Goal: Task Accomplishment & Management: Use online tool/utility

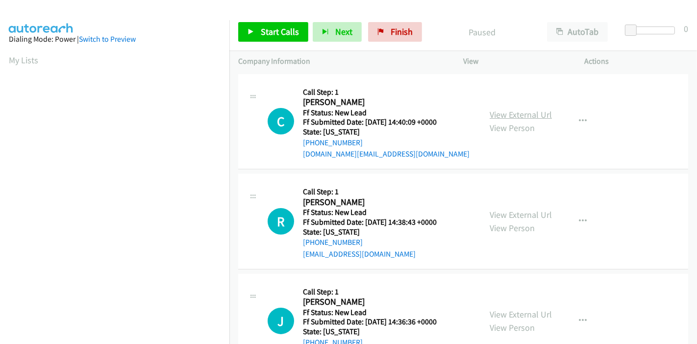
click at [520, 117] on link "View External Url" at bounding box center [521, 114] width 62 height 11
click at [515, 204] on div "View External Url View Person View External Url Email Schedule/Manage Callback …" at bounding box center [546, 220] width 130 height 77
click at [514, 214] on link "View External Url" at bounding box center [521, 214] width 62 height 11
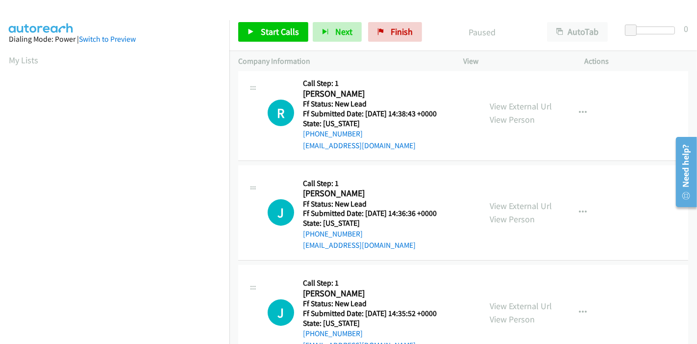
scroll to position [109, 0]
click at [491, 206] on link "View External Url" at bounding box center [521, 204] width 62 height 11
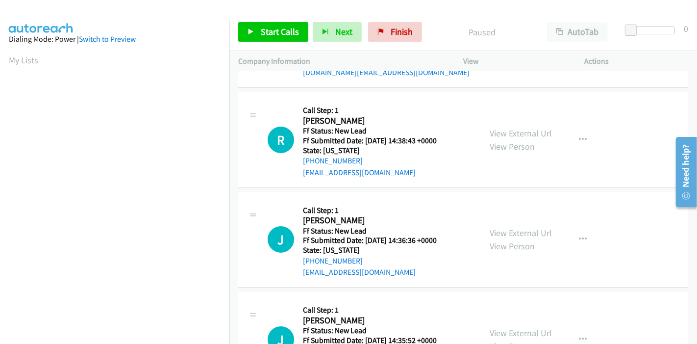
scroll to position [218, 0]
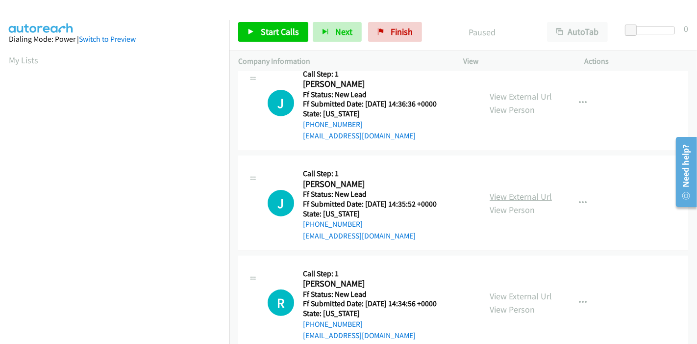
click at [517, 198] on link "View External Url" at bounding box center [521, 196] width 62 height 11
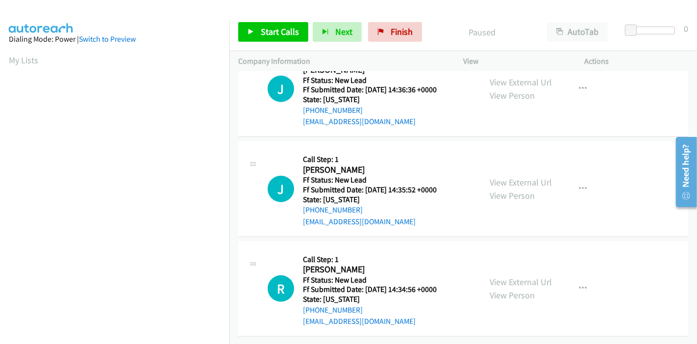
scroll to position [239, 0]
click at [495, 276] on link "View External Url" at bounding box center [521, 281] width 62 height 11
click at [279, 37] on span "Start Calls" at bounding box center [280, 31] width 38 height 11
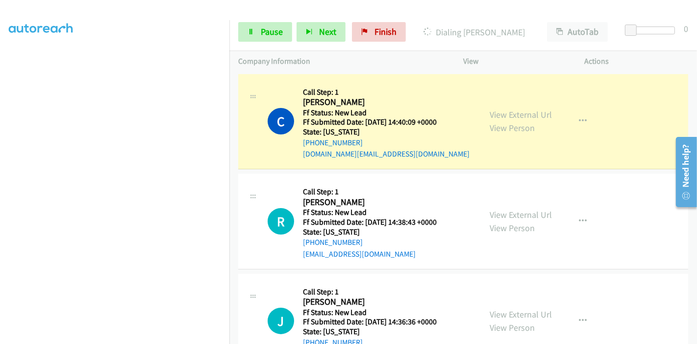
scroll to position [44, 0]
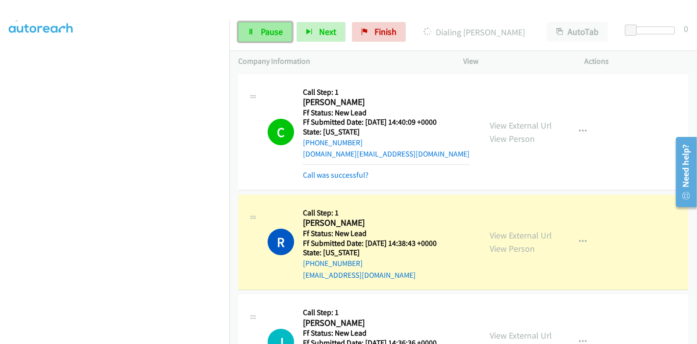
click at [261, 34] on span "Pause" at bounding box center [272, 31] width 22 height 11
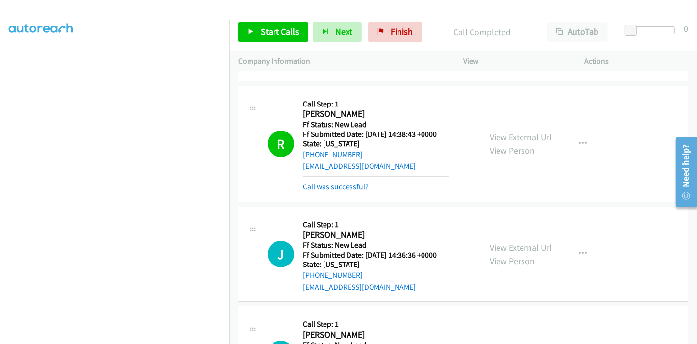
scroll to position [207, 0]
click at [360, 187] on link "Call was successful?" at bounding box center [336, 186] width 66 height 9
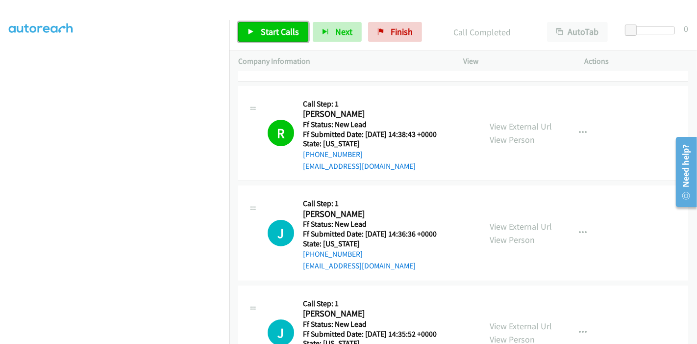
click at [262, 31] on span "Start Calls" at bounding box center [280, 31] width 38 height 11
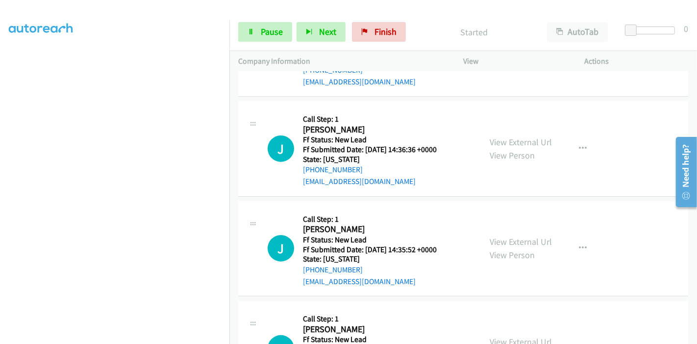
scroll to position [218, 0]
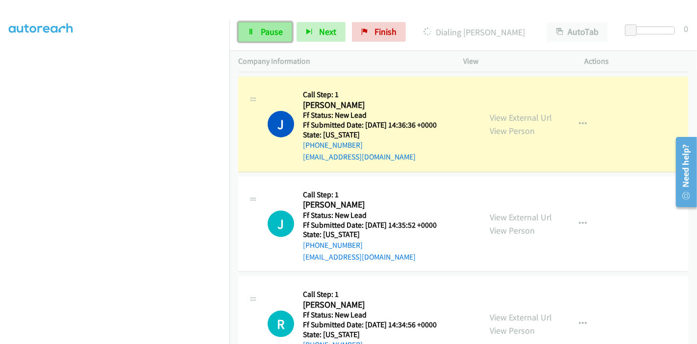
click at [259, 32] on link "Pause" at bounding box center [265, 32] width 54 height 20
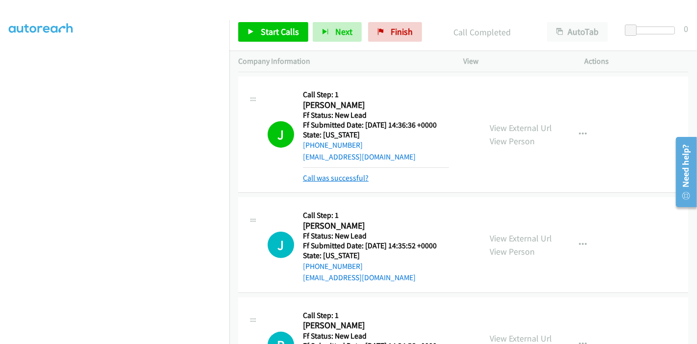
click at [353, 175] on link "Call was successful?" at bounding box center [336, 177] width 66 height 9
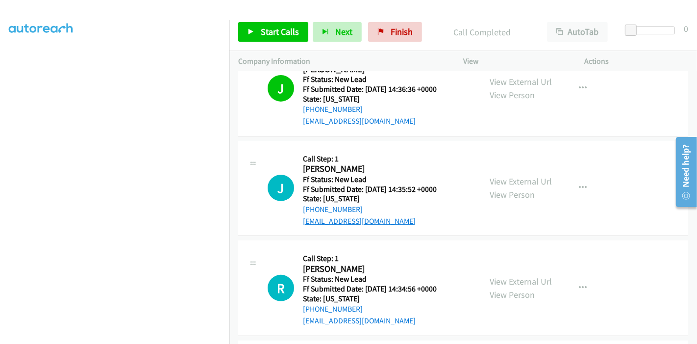
scroll to position [326, 0]
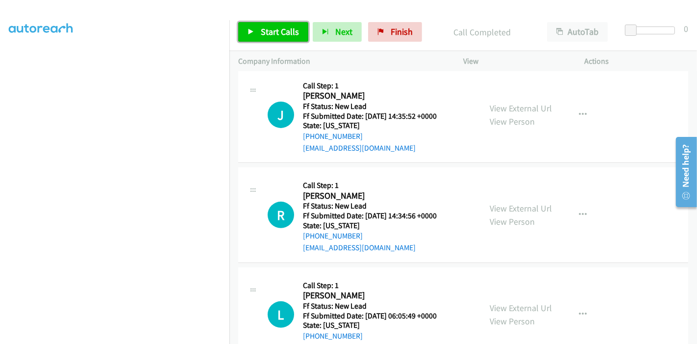
click at [265, 23] on link "Start Calls" at bounding box center [273, 32] width 70 height 20
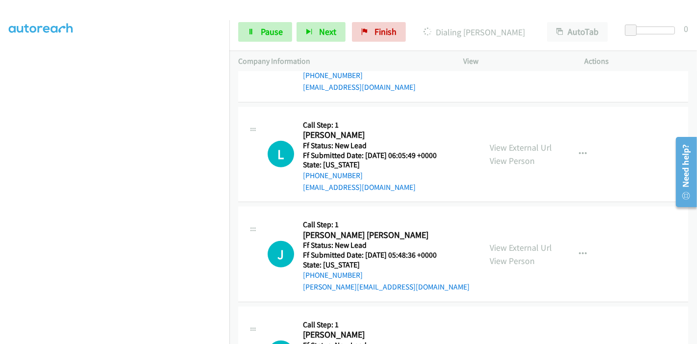
scroll to position [545, 0]
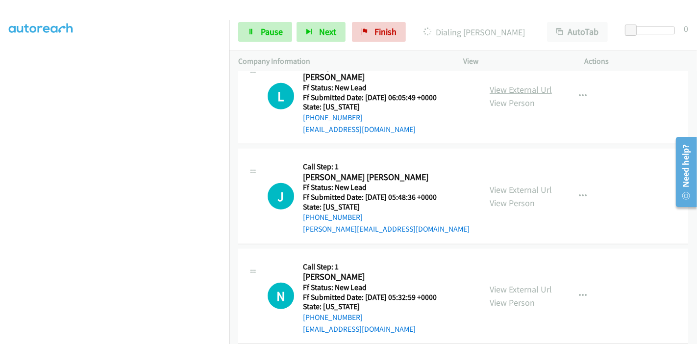
click at [520, 90] on link "View External Url" at bounding box center [521, 89] width 62 height 11
click at [507, 184] on link "View External Url" at bounding box center [521, 189] width 62 height 11
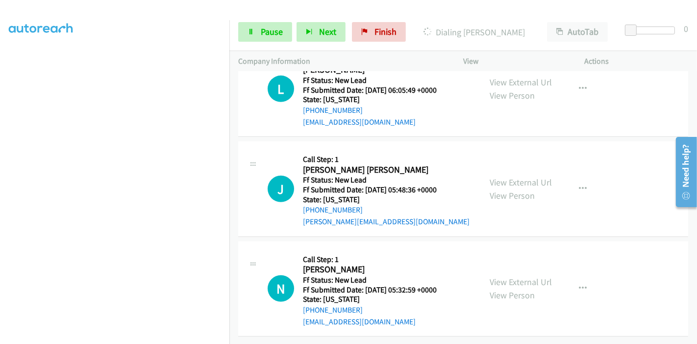
scroll to position [558, 0]
click at [497, 276] on link "View External Url" at bounding box center [521, 281] width 62 height 11
click at [259, 27] on link "Pause" at bounding box center [265, 32] width 54 height 20
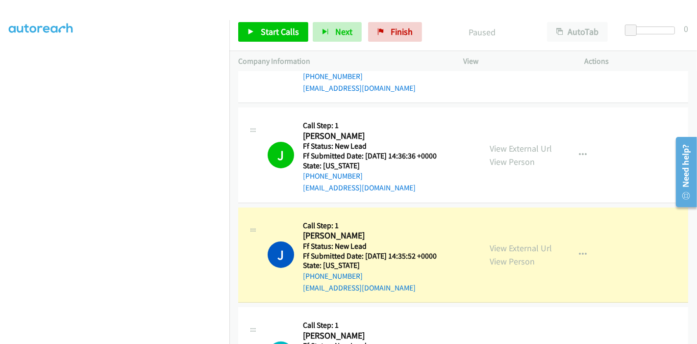
scroll to position [177, 0]
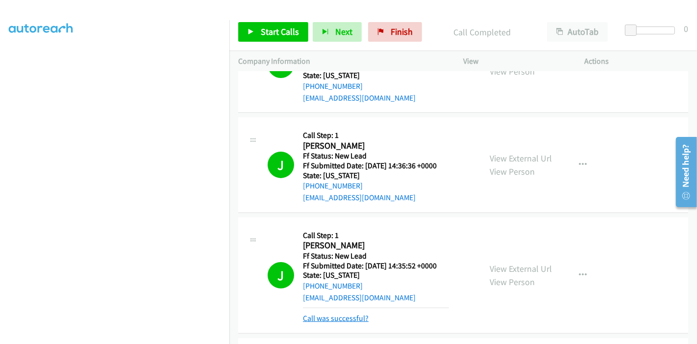
click at [333, 315] on link "Call was successful?" at bounding box center [336, 317] width 66 height 9
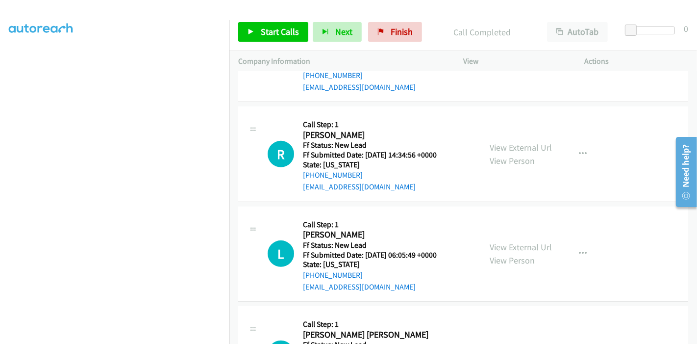
scroll to position [395, 0]
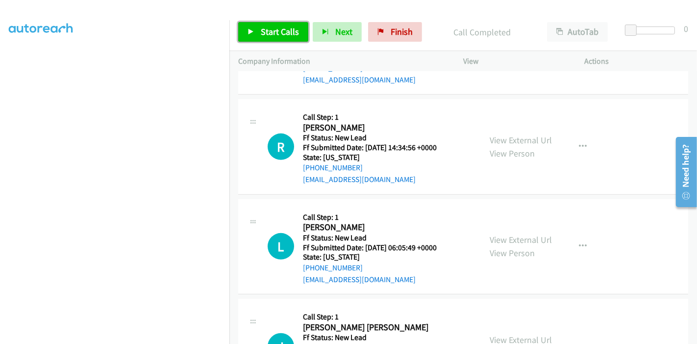
drag, startPoint x: 261, startPoint y: 29, endPoint x: 270, endPoint y: 49, distance: 21.7
click at [261, 29] on span "Start Calls" at bounding box center [280, 31] width 38 height 11
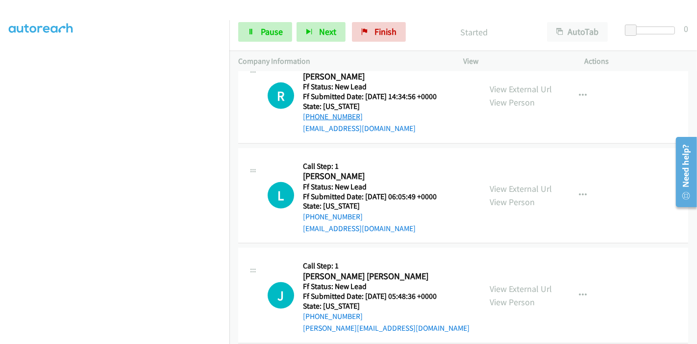
scroll to position [449, 0]
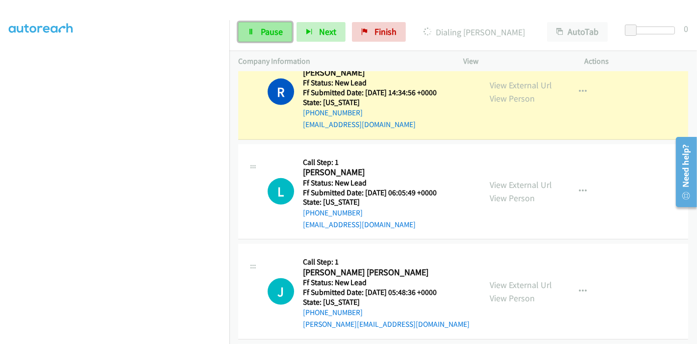
click at [261, 33] on span "Pause" at bounding box center [272, 31] width 22 height 11
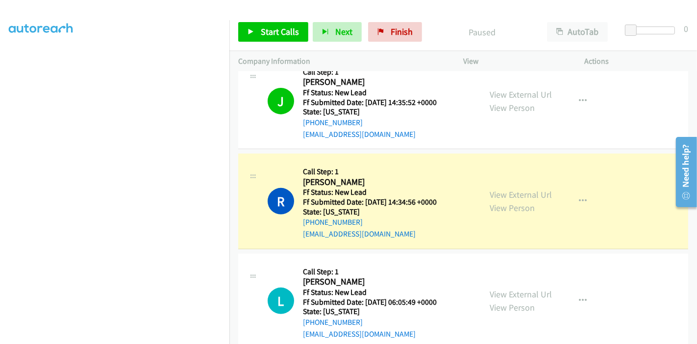
scroll to position [207, 0]
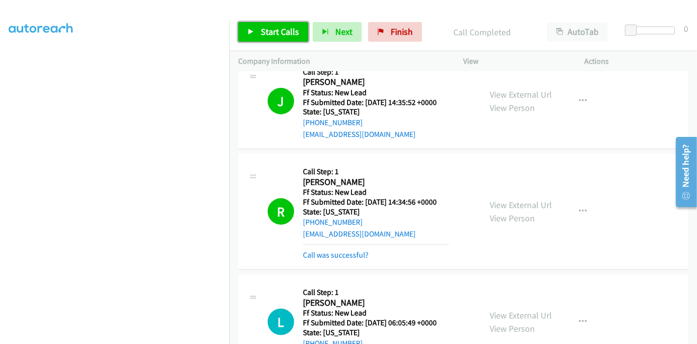
drag, startPoint x: 247, startPoint y: 31, endPoint x: 252, endPoint y: 38, distance: 8.4
click at [248, 30] on icon at bounding box center [251, 32] width 7 height 7
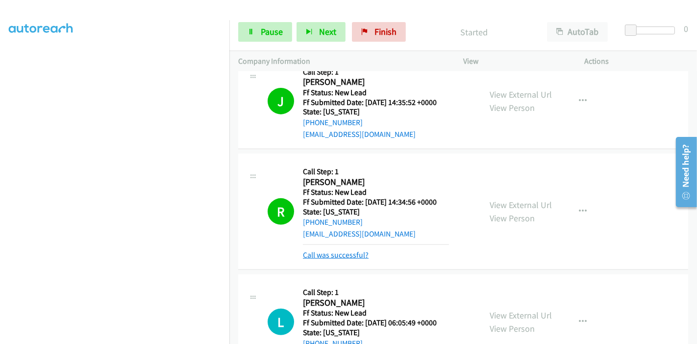
click at [316, 257] on link "Call was successful?" at bounding box center [336, 254] width 66 height 9
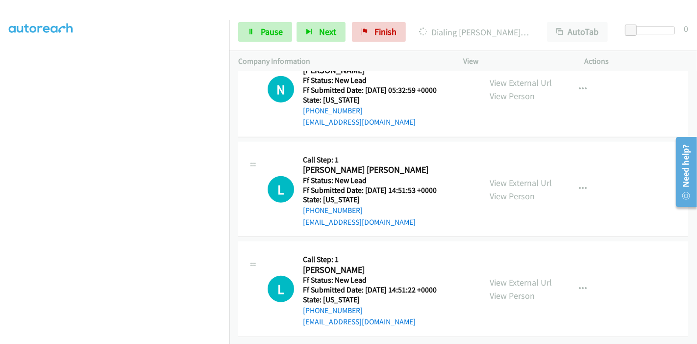
scroll to position [778, 0]
click at [495, 177] on link "View External Url" at bounding box center [521, 182] width 62 height 11
click at [498, 276] on link "View External Url" at bounding box center [521, 281] width 62 height 11
click at [265, 26] on span "Pause" at bounding box center [272, 31] width 22 height 11
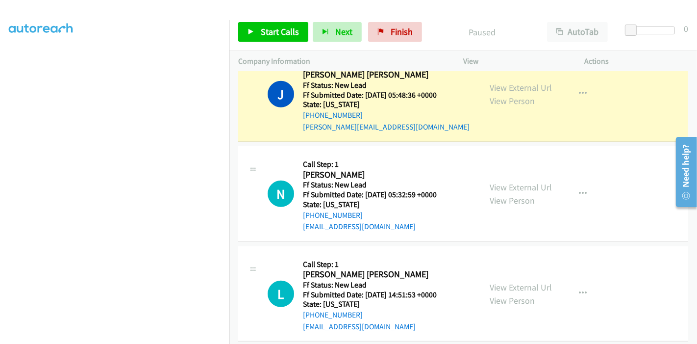
scroll to position [560, 0]
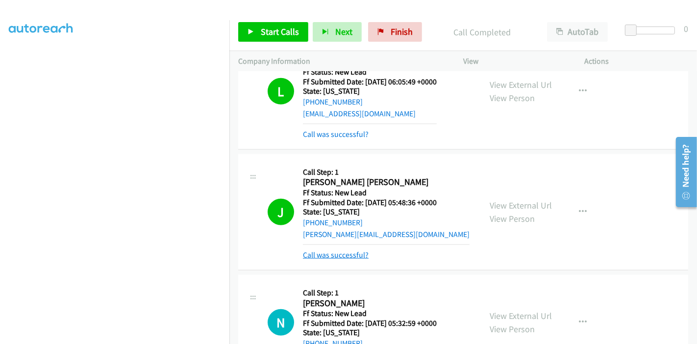
click at [330, 255] on link "Call was successful?" at bounding box center [336, 254] width 66 height 9
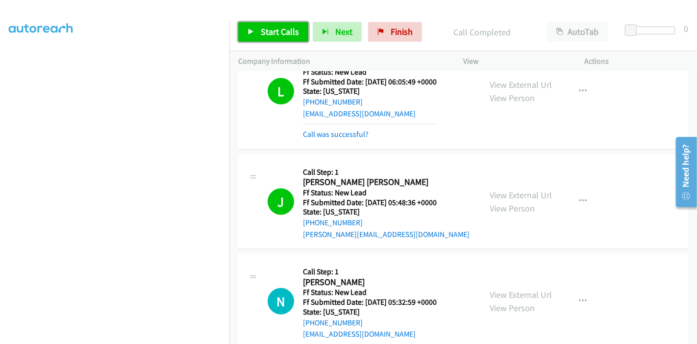
click at [274, 33] on span "Start Calls" at bounding box center [280, 31] width 38 height 11
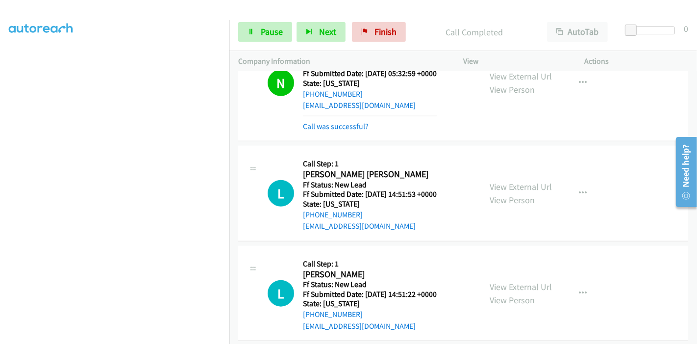
scroll to position [799, 0]
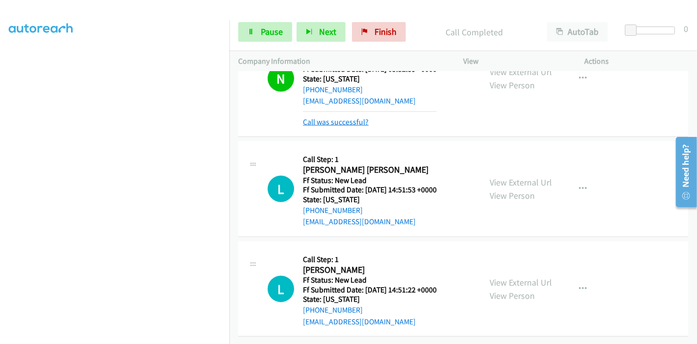
click at [355, 117] on link "Call was successful?" at bounding box center [336, 121] width 66 height 9
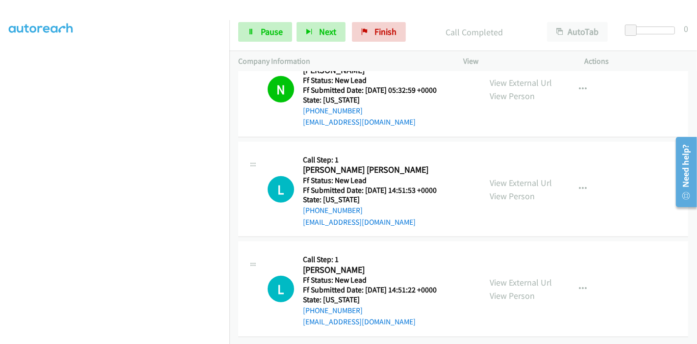
scroll to position [778, 0]
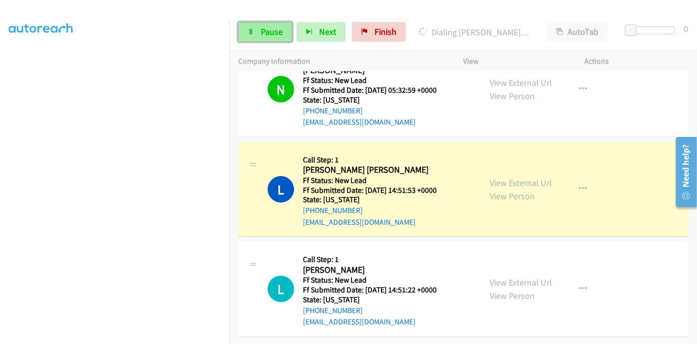
click at [262, 30] on span "Pause" at bounding box center [272, 31] width 22 height 11
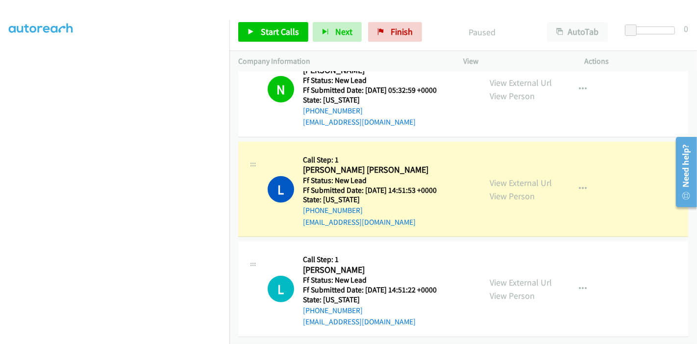
scroll to position [789, 0]
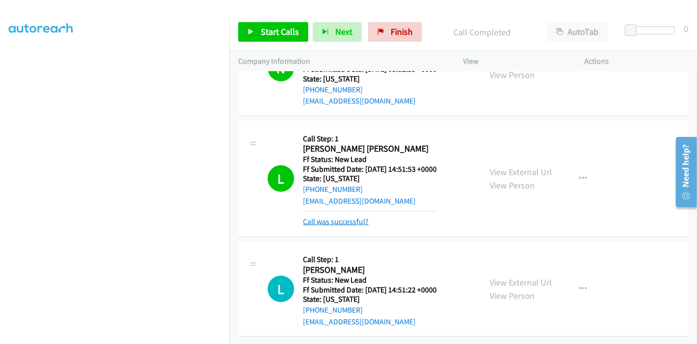
click at [340, 217] on link "Call was successful?" at bounding box center [336, 221] width 66 height 9
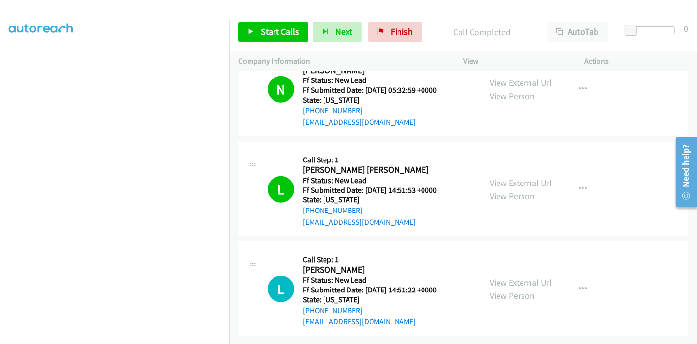
scroll to position [778, 0]
click at [575, 185] on button "button" at bounding box center [583, 189] width 26 height 20
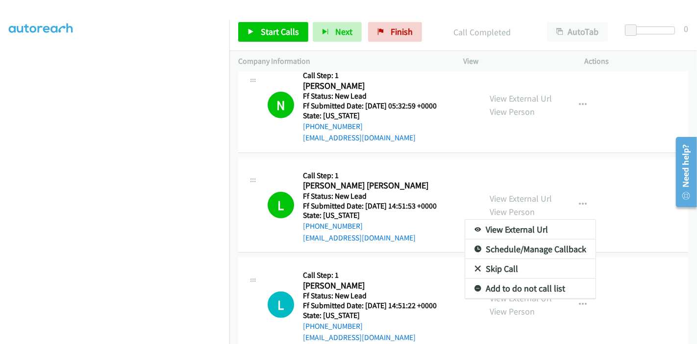
scroll to position [770, 0]
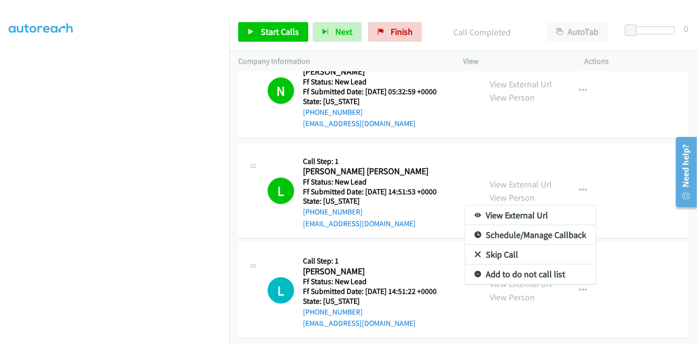
click at [615, 212] on div at bounding box center [348, 172] width 697 height 344
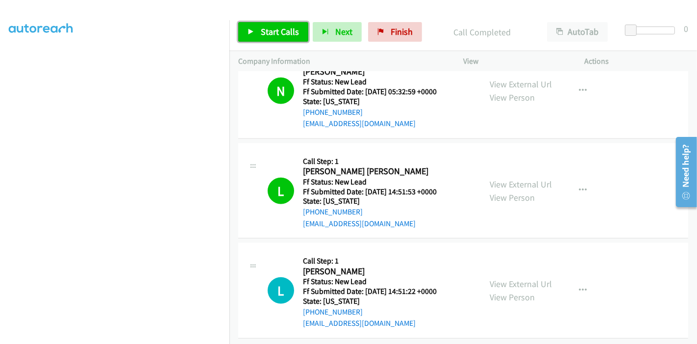
click at [265, 33] on span "Start Calls" at bounding box center [280, 31] width 38 height 11
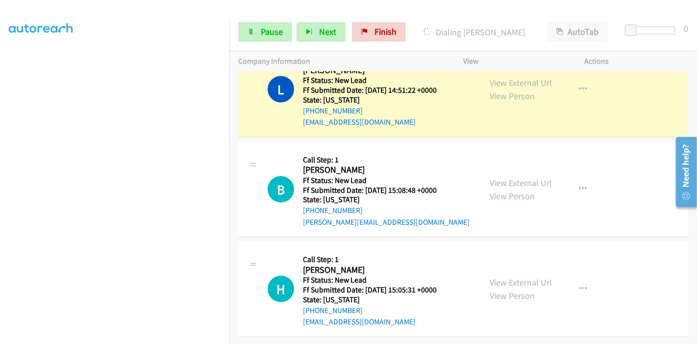
scroll to position [977, 0]
click at [504, 177] on link "View External Url" at bounding box center [521, 182] width 62 height 11
click at [524, 278] on link "View External Url" at bounding box center [521, 281] width 62 height 11
drag, startPoint x: 259, startPoint y: 30, endPoint x: 257, endPoint y: 35, distance: 5.3
click at [259, 30] on link "Pause" at bounding box center [265, 32] width 54 height 20
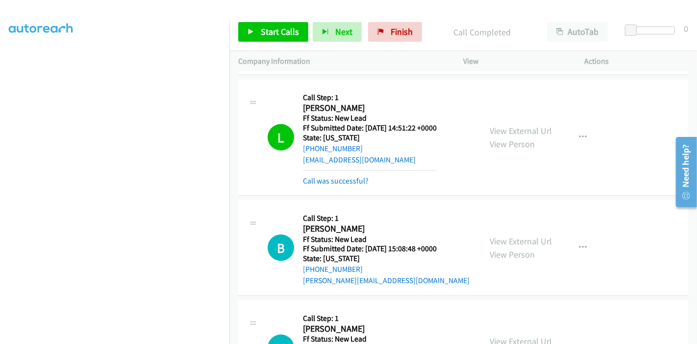
scroll to position [824, 0]
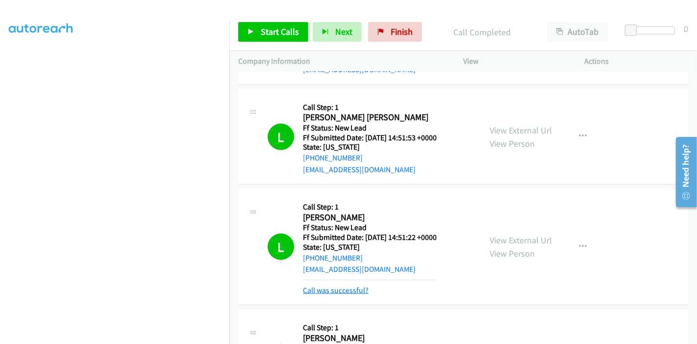
click at [333, 286] on link "Call was successful?" at bounding box center [336, 289] width 66 height 9
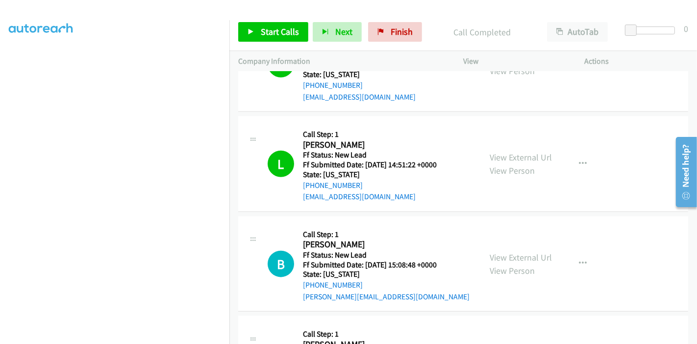
scroll to position [895, 0]
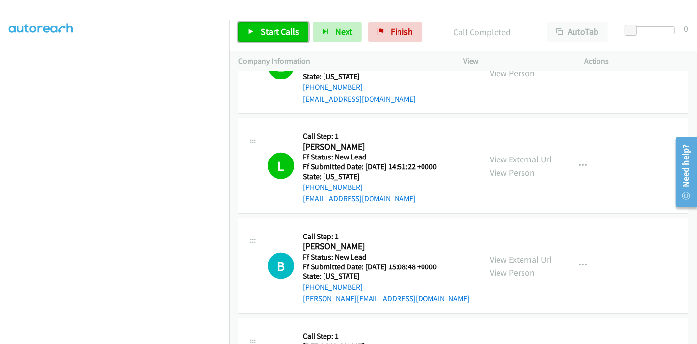
click at [275, 25] on link "Start Calls" at bounding box center [273, 32] width 70 height 20
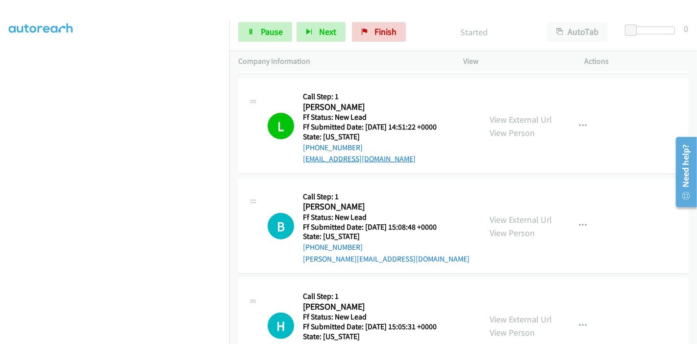
scroll to position [1004, 0]
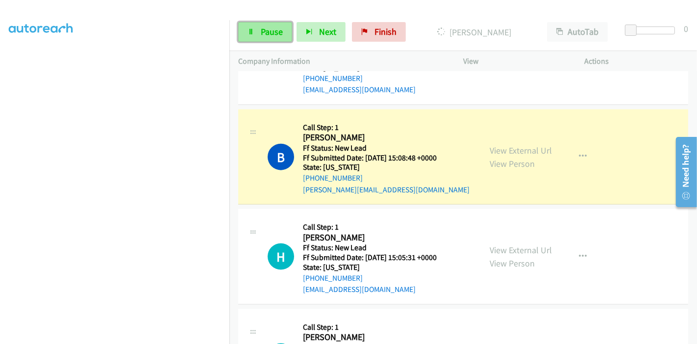
click at [245, 36] on link "Pause" at bounding box center [265, 32] width 54 height 20
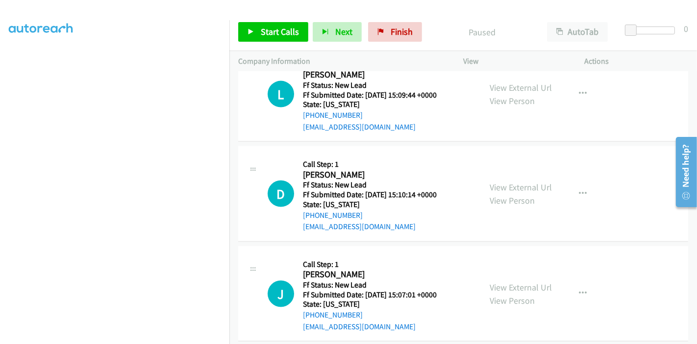
scroll to position [1276, 0]
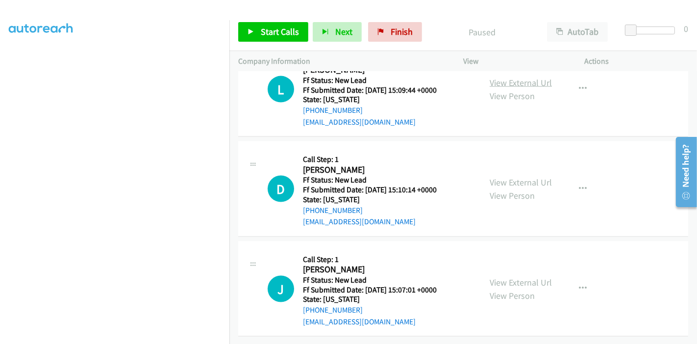
click at [515, 77] on link "View External Url" at bounding box center [521, 82] width 62 height 11
click at [502, 176] on link "View External Url" at bounding box center [521, 181] width 62 height 11
click at [490, 276] on link "View External Url" at bounding box center [521, 281] width 62 height 11
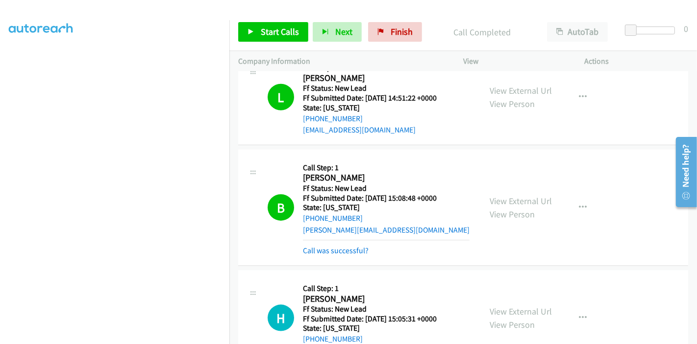
scroll to position [949, 0]
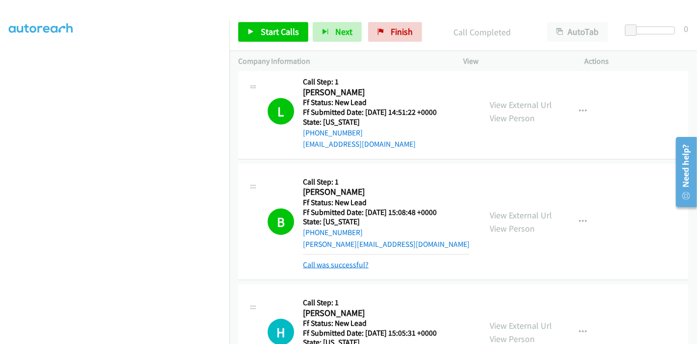
click at [346, 265] on link "Call was successful?" at bounding box center [336, 264] width 66 height 9
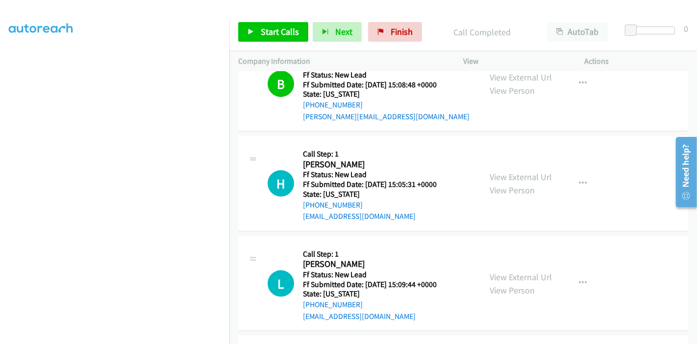
scroll to position [1004, 0]
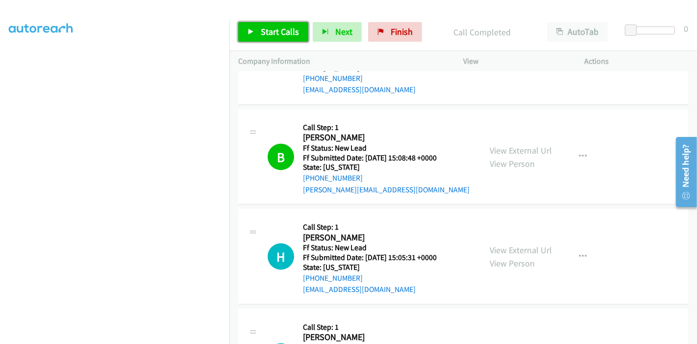
click at [272, 33] on span "Start Calls" at bounding box center [280, 31] width 38 height 11
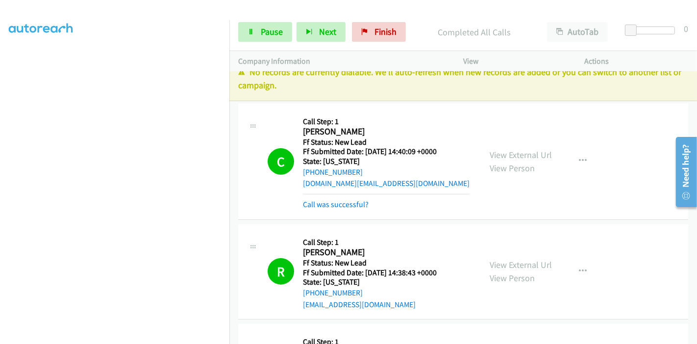
scroll to position [0, 0]
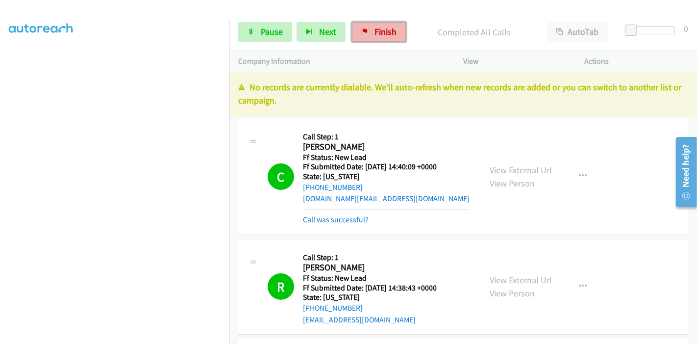
drag, startPoint x: 383, startPoint y: 32, endPoint x: 386, endPoint y: 39, distance: 6.8
click at [383, 32] on span "Finish" at bounding box center [385, 31] width 22 height 11
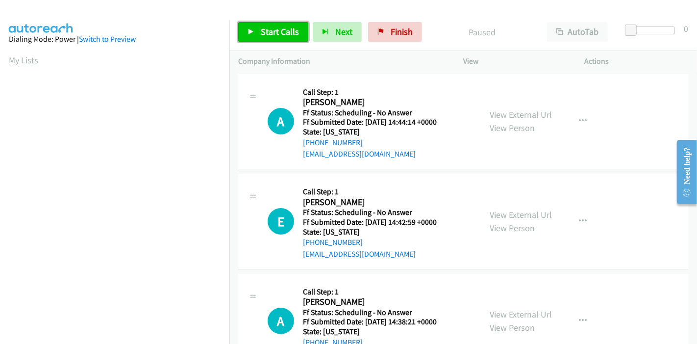
click at [280, 27] on span "Start Calls" at bounding box center [280, 31] width 38 height 11
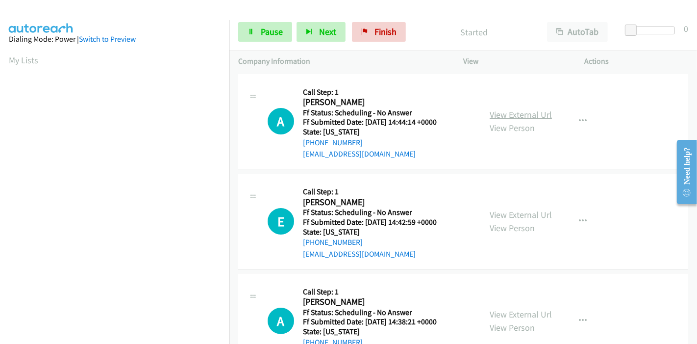
click at [540, 113] on link "View External Url" at bounding box center [521, 114] width 62 height 11
click at [502, 215] on link "View External Url" at bounding box center [521, 214] width 62 height 11
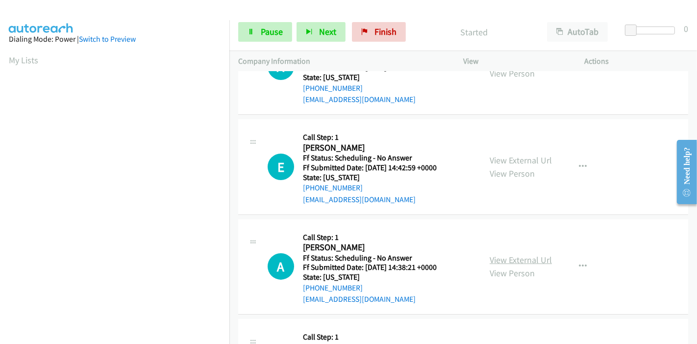
click at [497, 260] on link "View External Url" at bounding box center [521, 259] width 62 height 11
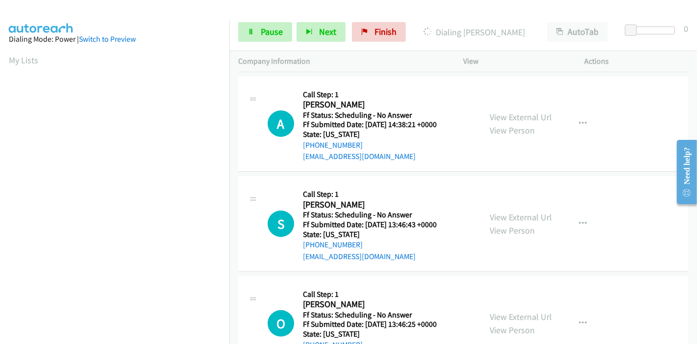
scroll to position [218, 0]
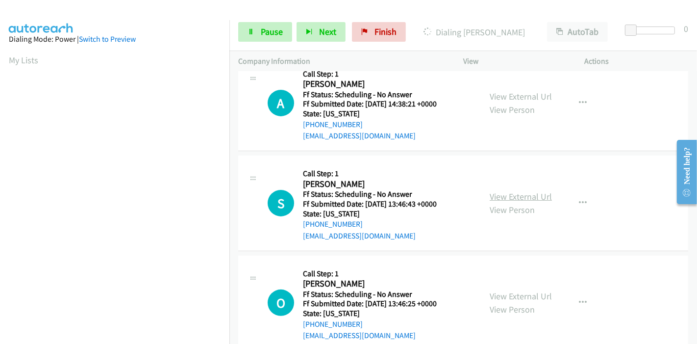
click at [493, 198] on link "View External Url" at bounding box center [521, 196] width 62 height 11
click at [500, 300] on link "View External Url" at bounding box center [521, 295] width 62 height 11
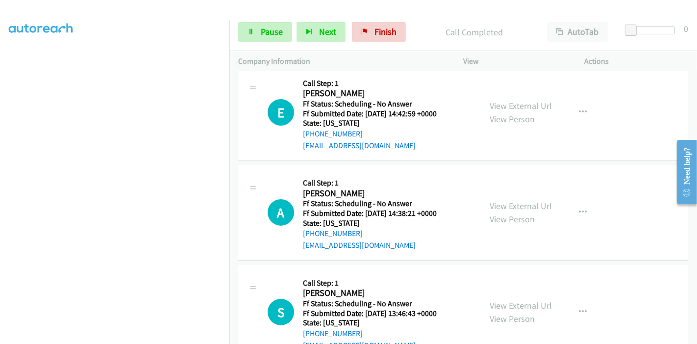
scroll to position [0, 0]
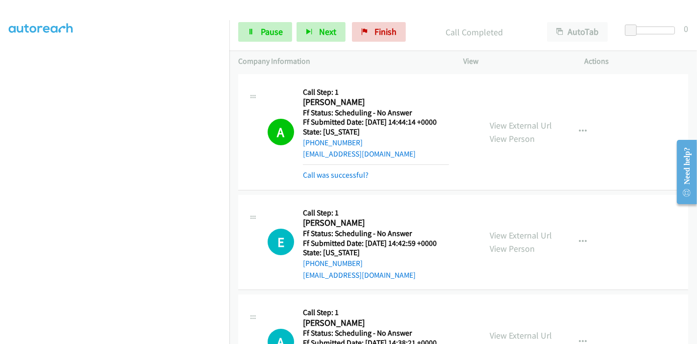
click at [346, 181] on div "A Callback Scheduled Call Step: 1 [PERSON_NAME] America/[GEOGRAPHIC_DATA] Ff St…" at bounding box center [463, 132] width 450 height 116
click at [334, 174] on link "Call was successful?" at bounding box center [336, 174] width 66 height 9
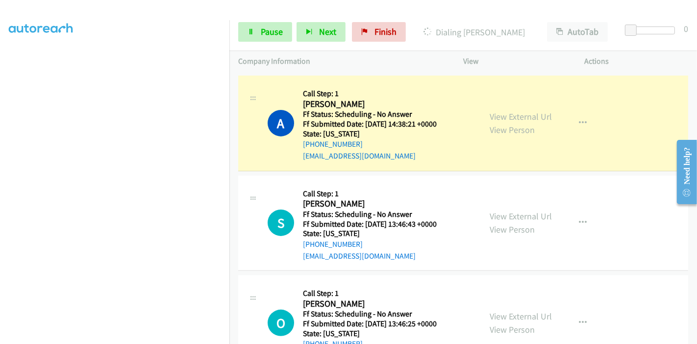
scroll to position [218, 0]
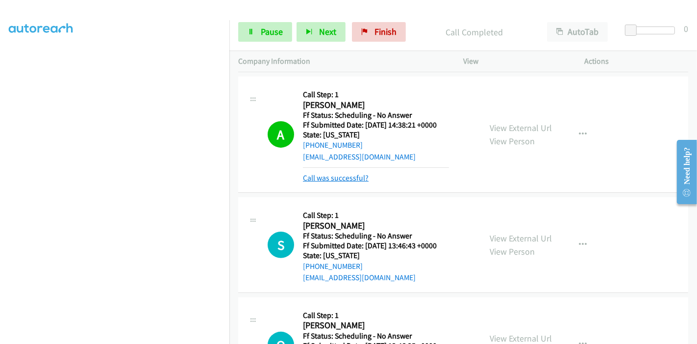
click at [339, 175] on link "Call was successful?" at bounding box center [336, 177] width 66 height 9
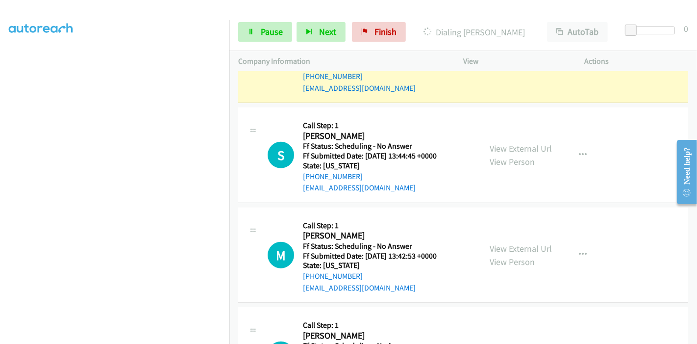
scroll to position [490, 0]
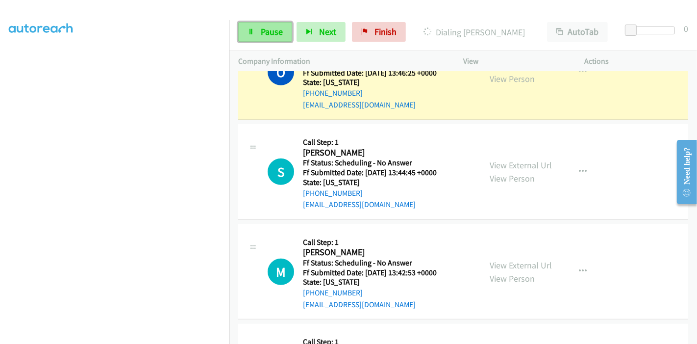
click at [257, 31] on link "Pause" at bounding box center [265, 32] width 54 height 20
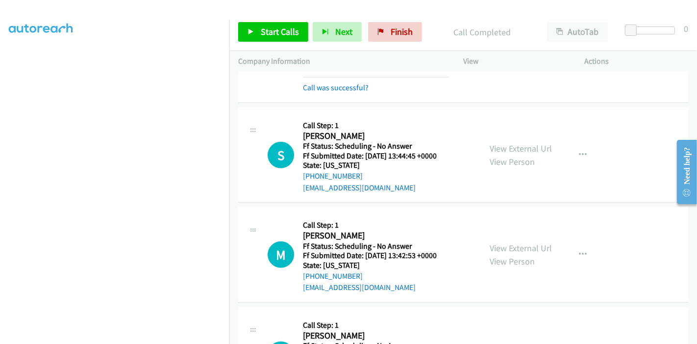
scroll to position [500, 0]
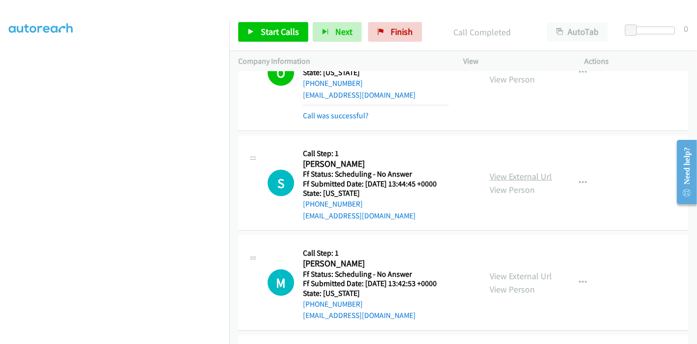
click at [522, 173] on link "View External Url" at bounding box center [521, 176] width 62 height 11
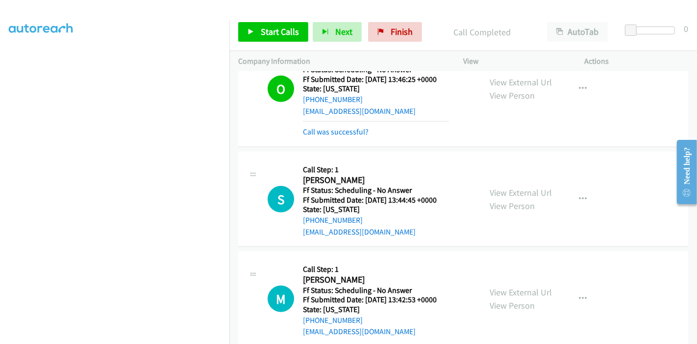
scroll to position [391, 0]
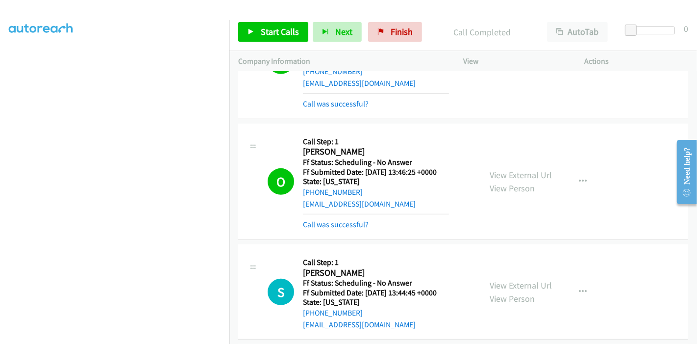
click at [328, 216] on mb0 "Call was successful?" at bounding box center [376, 222] width 146 height 17
click at [330, 220] on link "Call was successful?" at bounding box center [336, 224] width 66 height 9
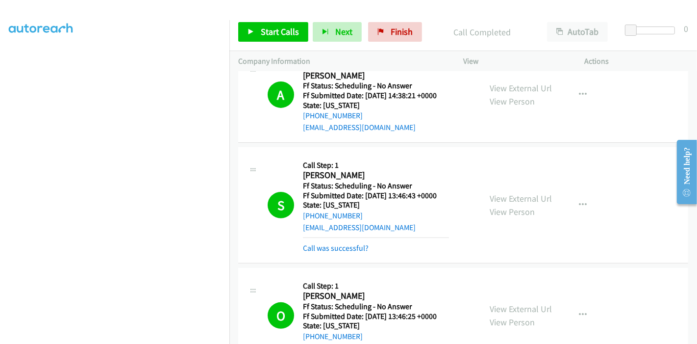
scroll to position [228, 0]
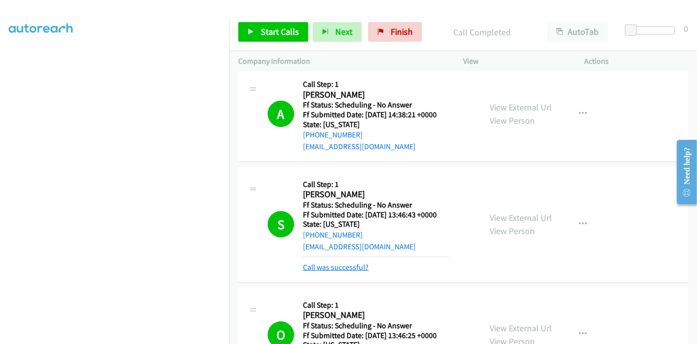
click at [337, 264] on link "Call was successful?" at bounding box center [336, 266] width 66 height 9
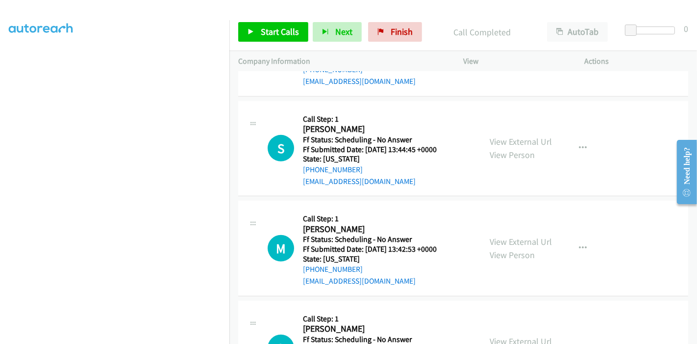
scroll to position [554, 0]
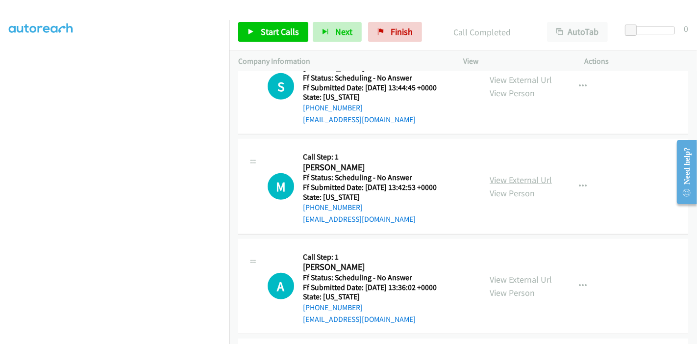
click at [515, 179] on link "View External Url" at bounding box center [521, 179] width 62 height 11
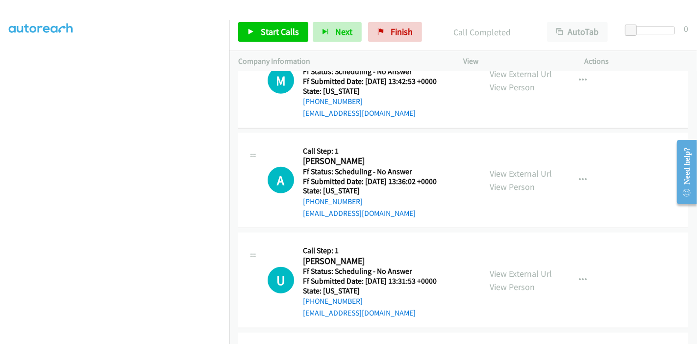
scroll to position [664, 0]
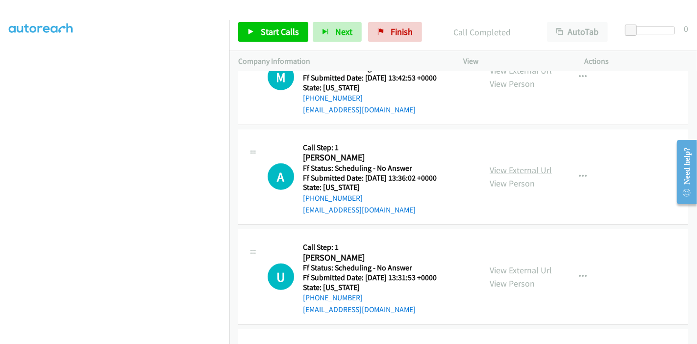
click at [528, 170] on link "View External Url" at bounding box center [521, 169] width 62 height 11
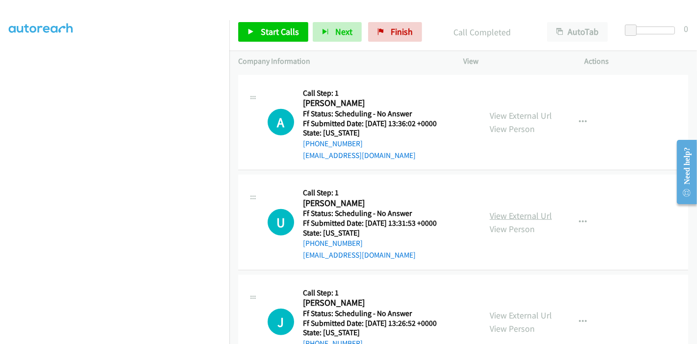
click at [505, 217] on link "View External Url" at bounding box center [521, 215] width 62 height 11
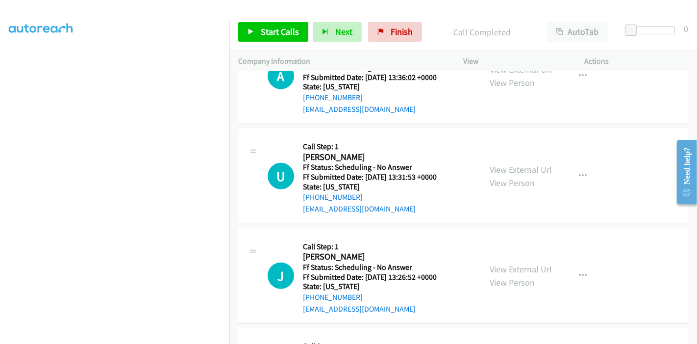
scroll to position [827, 0]
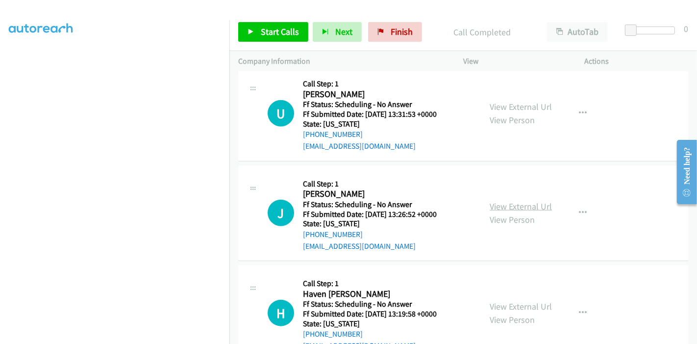
click at [499, 202] on link "View External Url" at bounding box center [521, 205] width 62 height 11
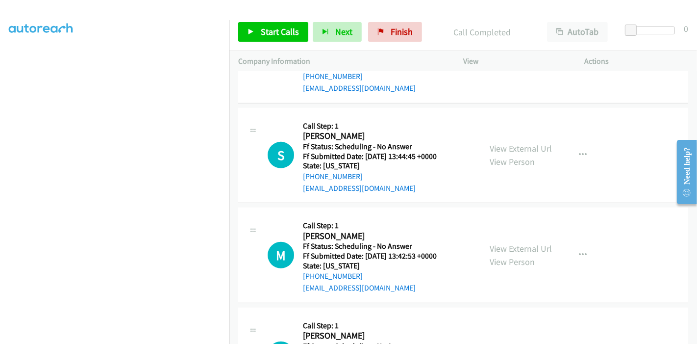
scroll to position [500, 0]
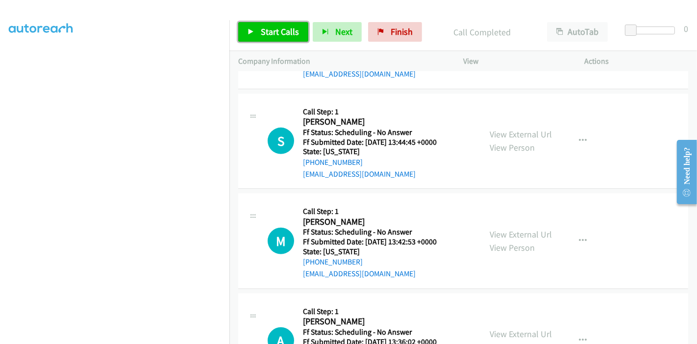
click at [269, 31] on span "Start Calls" at bounding box center [280, 31] width 38 height 11
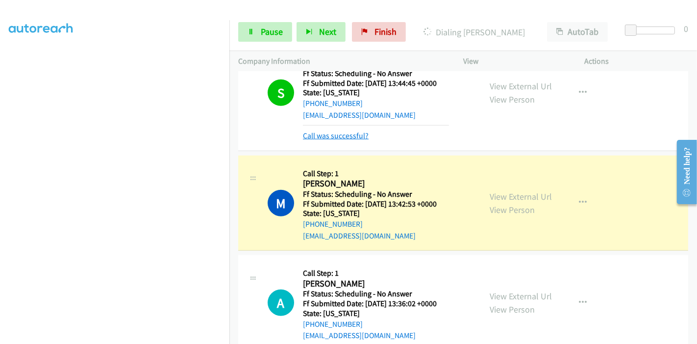
scroll to position [554, 0]
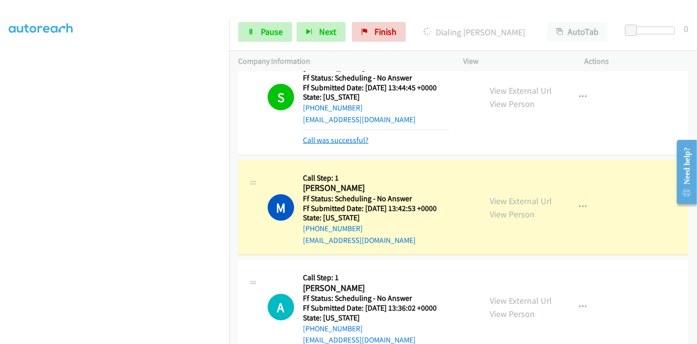
click at [320, 136] on link "Call was successful?" at bounding box center [336, 139] width 66 height 9
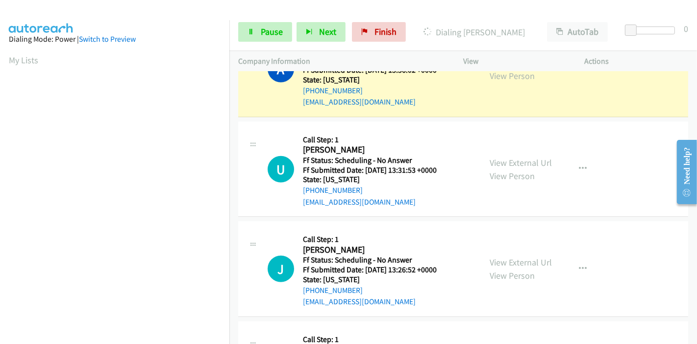
scroll to position [728, 0]
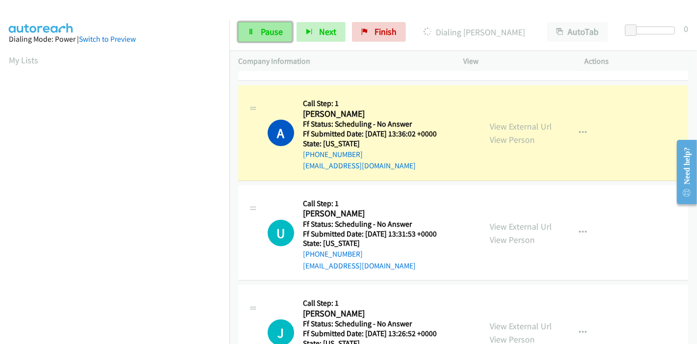
click at [267, 30] on span "Pause" at bounding box center [272, 31] width 22 height 11
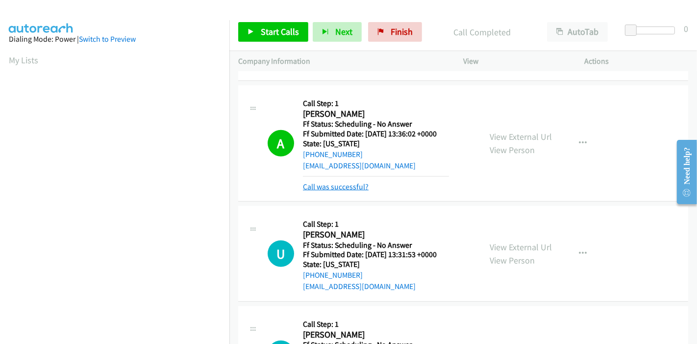
click at [341, 186] on link "Call was successful?" at bounding box center [336, 186] width 66 height 9
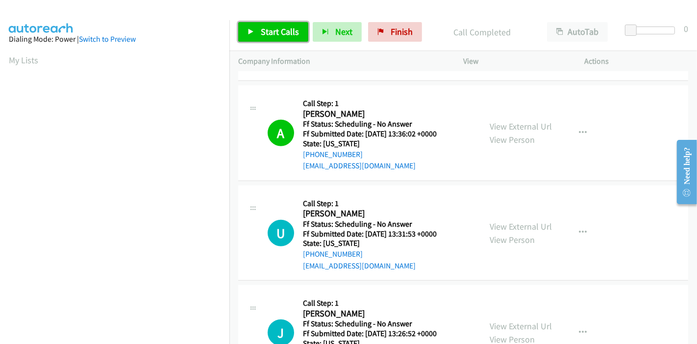
click at [266, 36] on span "Start Calls" at bounding box center [280, 31] width 38 height 11
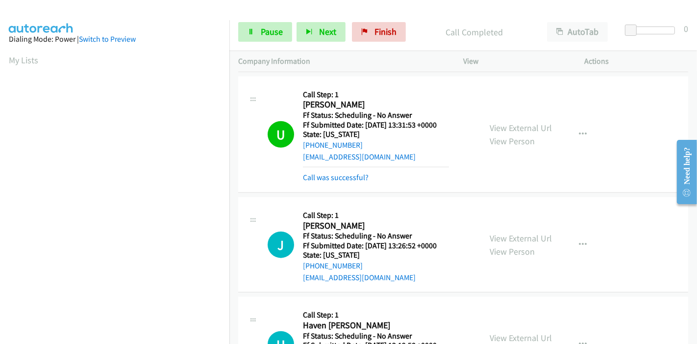
scroll to position [207, 0]
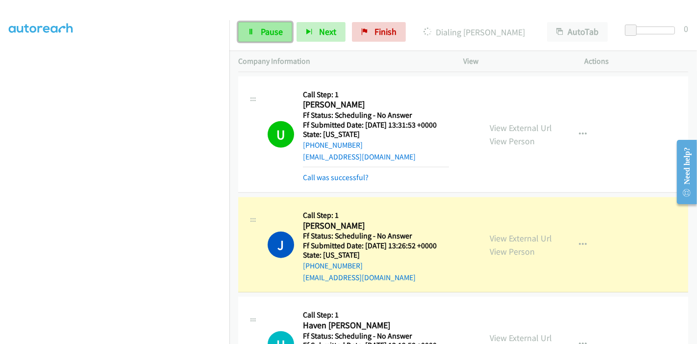
click at [248, 30] on icon at bounding box center [251, 32] width 7 height 7
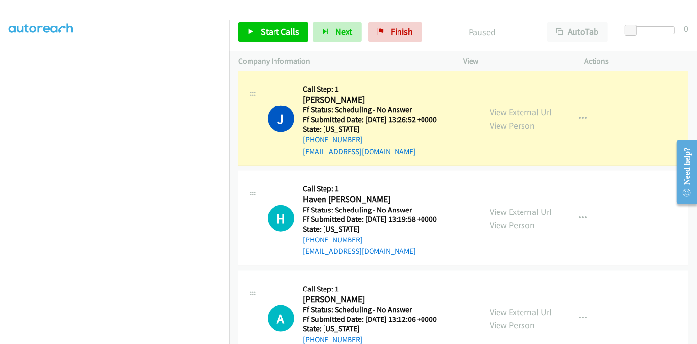
scroll to position [946, 0]
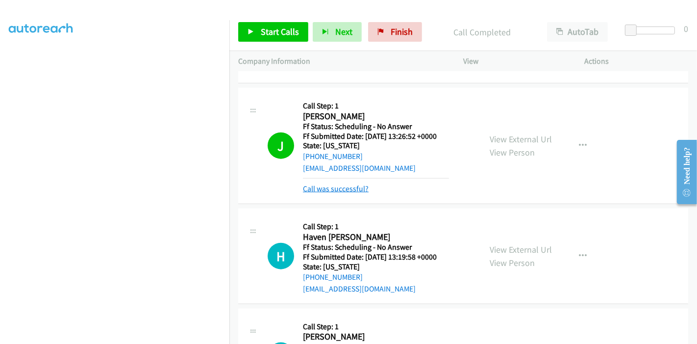
click at [318, 190] on link "Call was successful?" at bounding box center [336, 188] width 66 height 9
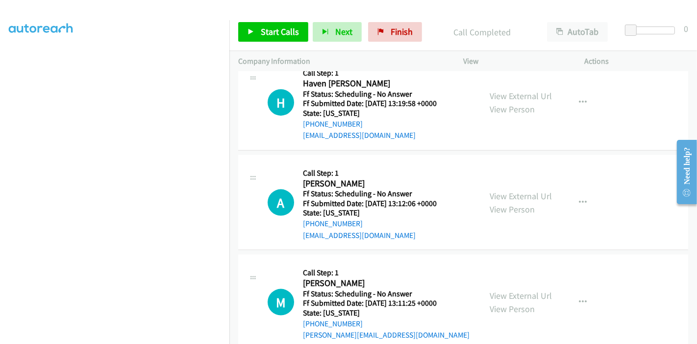
scroll to position [1001, 0]
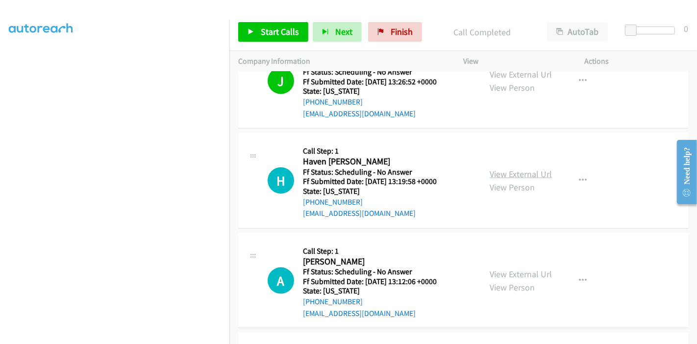
click at [507, 170] on link "View External Url" at bounding box center [521, 173] width 62 height 11
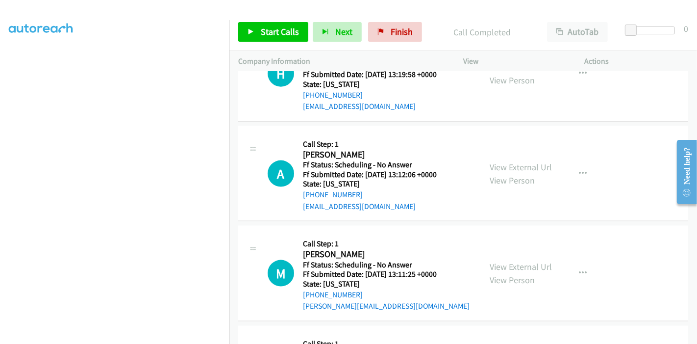
scroll to position [1110, 0]
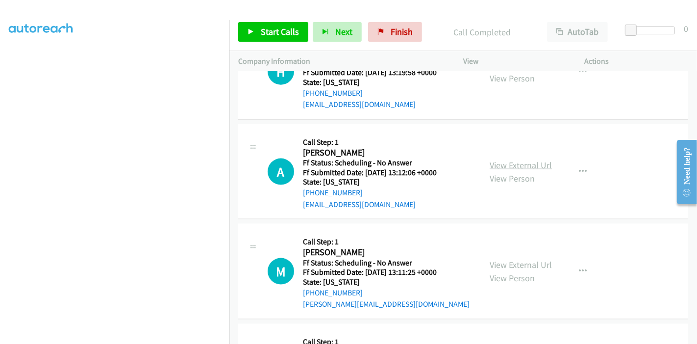
click at [508, 161] on link "View External Url" at bounding box center [521, 164] width 62 height 11
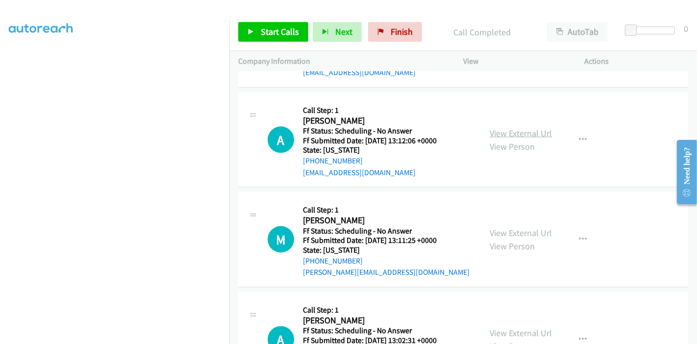
scroll to position [1164, 0]
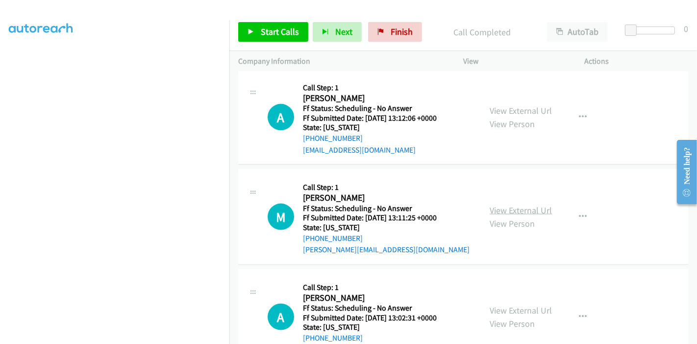
click at [507, 205] on link "View External Url" at bounding box center [521, 209] width 62 height 11
click at [256, 38] on link "Start Calls" at bounding box center [273, 32] width 70 height 20
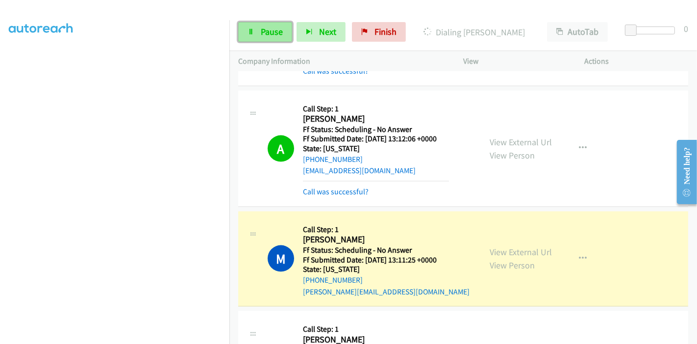
click at [269, 33] on span "Pause" at bounding box center [272, 31] width 22 height 11
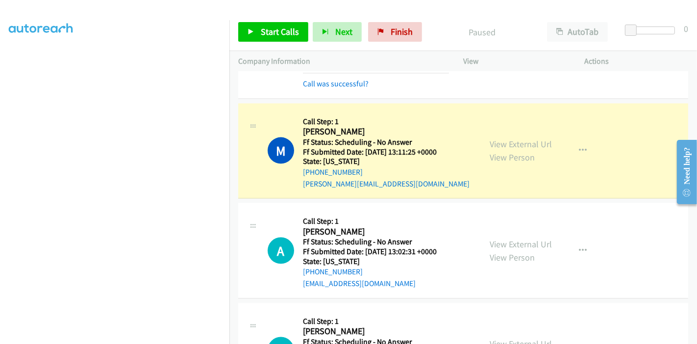
scroll to position [1273, 0]
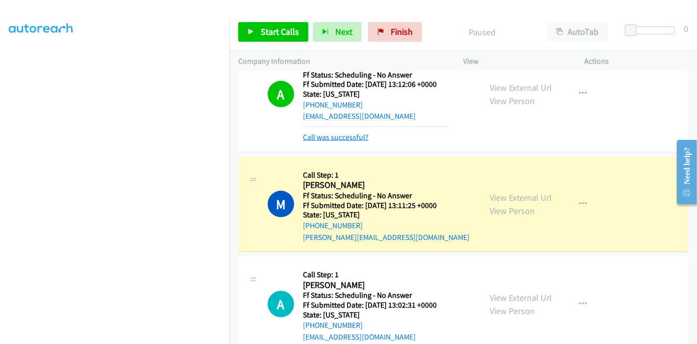
click at [336, 136] on link "Call was successful?" at bounding box center [336, 136] width 66 height 9
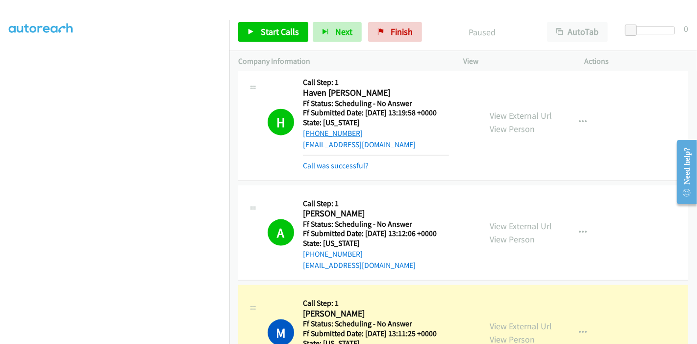
scroll to position [1044, 0]
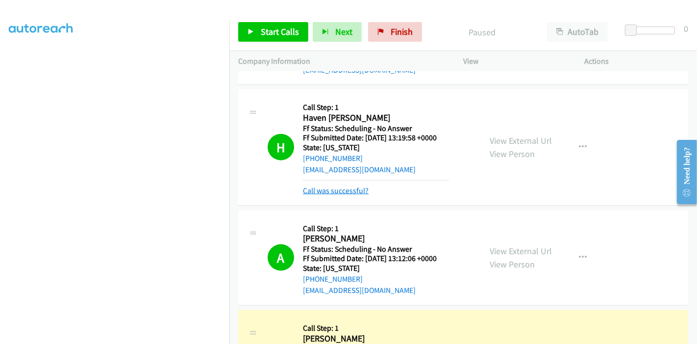
click at [344, 186] on link "Call was successful?" at bounding box center [336, 190] width 66 height 9
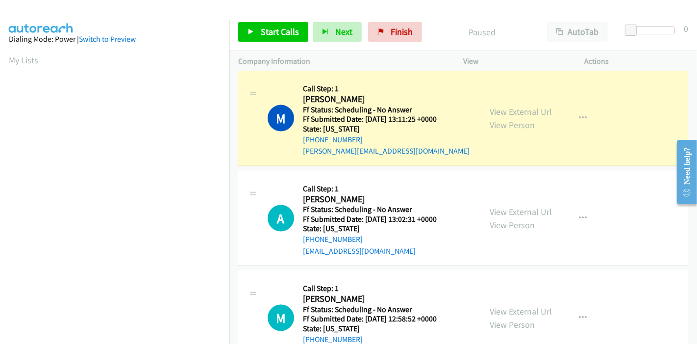
scroll to position [207, 0]
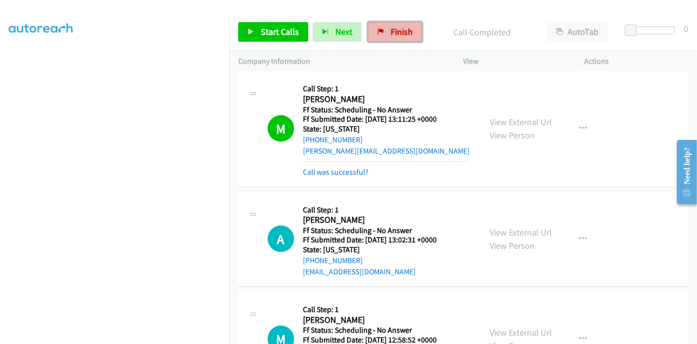
click at [399, 32] on span "Finish" at bounding box center [402, 31] width 22 height 11
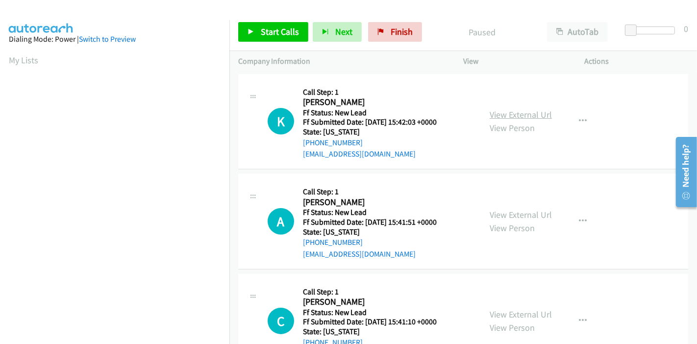
click at [521, 111] on link "View External Url" at bounding box center [521, 114] width 62 height 11
click at [498, 213] on link "View External Url" at bounding box center [521, 214] width 62 height 11
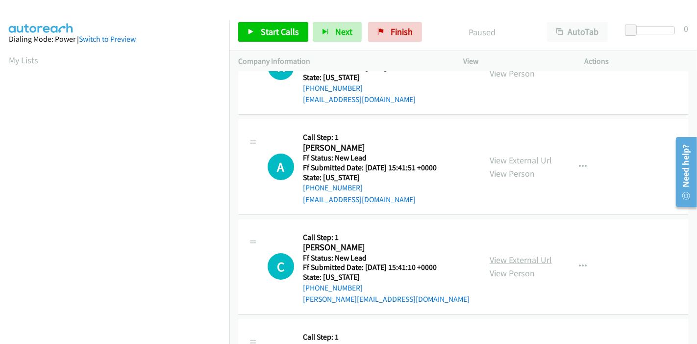
click at [495, 258] on link "View External Url" at bounding box center [521, 259] width 62 height 11
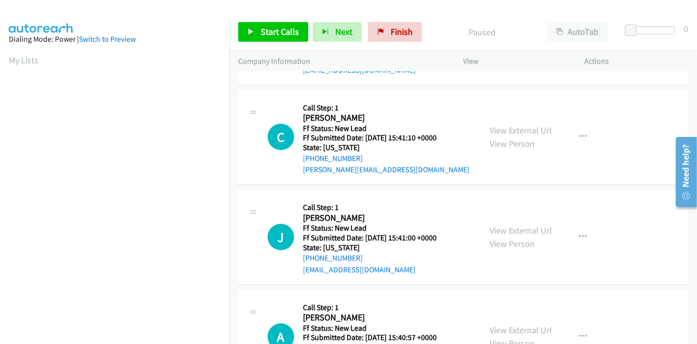
scroll to position [218, 0]
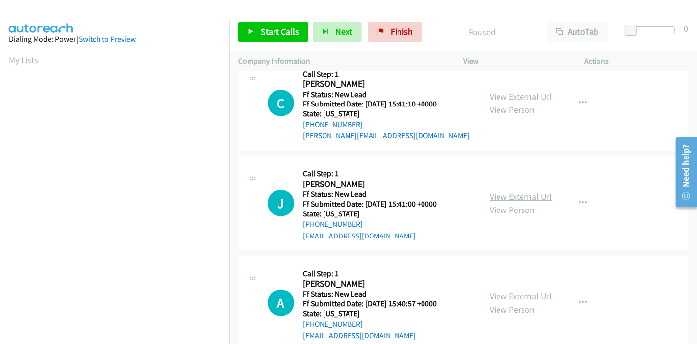
click at [510, 192] on link "View External Url" at bounding box center [521, 196] width 62 height 11
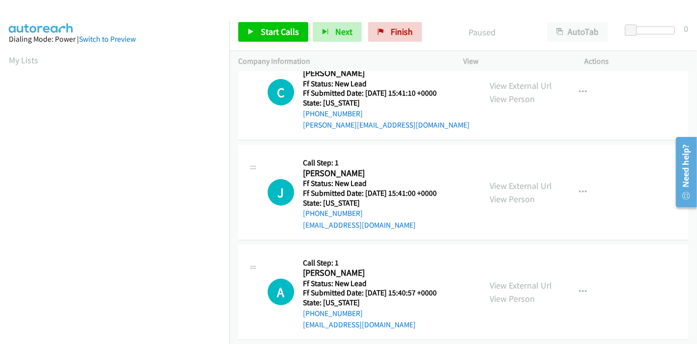
scroll to position [239, 0]
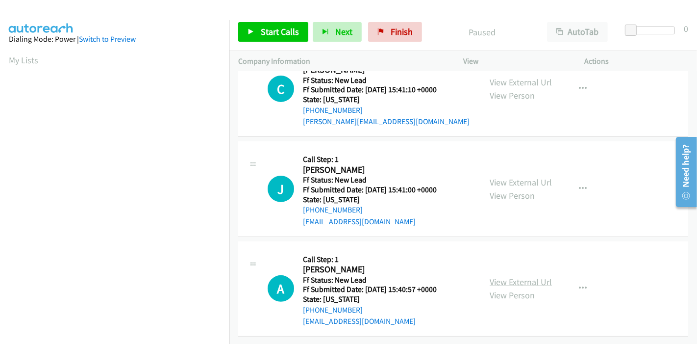
click at [496, 276] on link "View External Url" at bounding box center [521, 281] width 62 height 11
click at [281, 30] on span "Start Calls" at bounding box center [280, 31] width 38 height 11
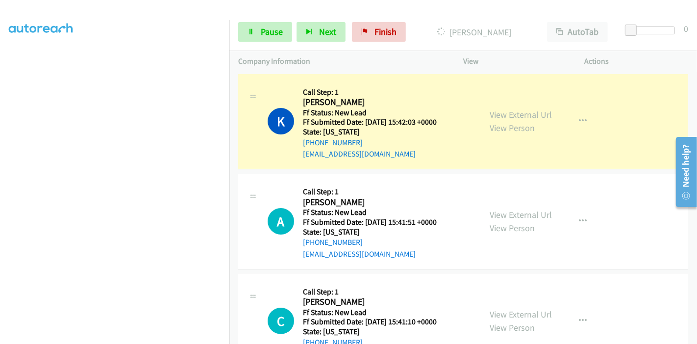
scroll to position [207, 0]
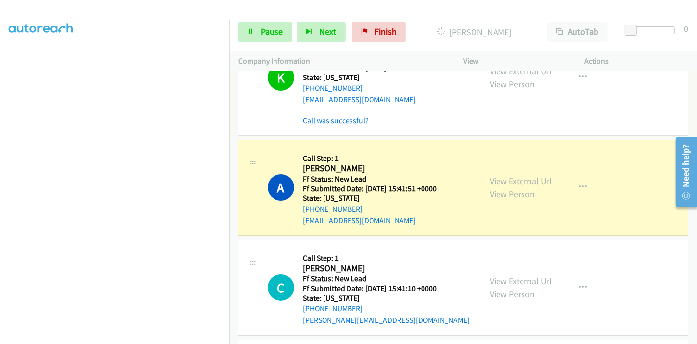
click at [338, 119] on link "Call was successful?" at bounding box center [336, 120] width 66 height 9
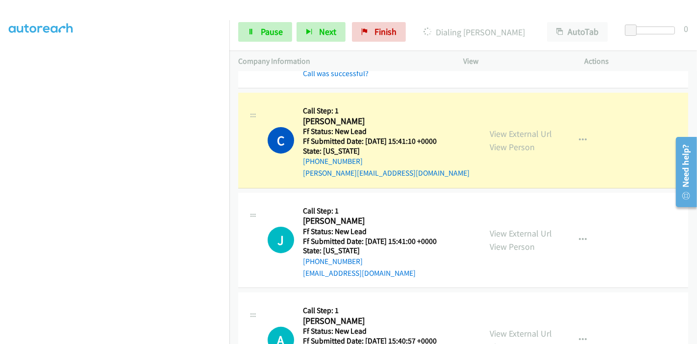
scroll to position [184, 0]
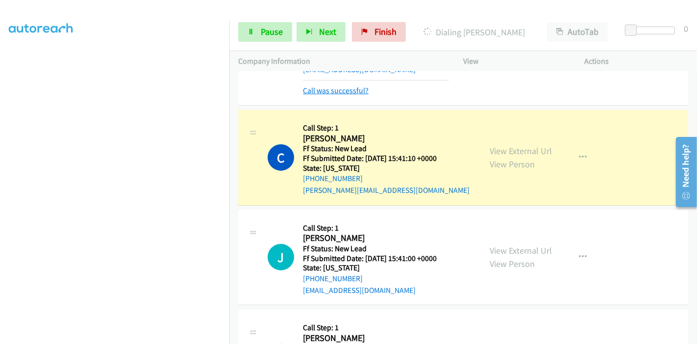
click at [355, 90] on link "Call was successful?" at bounding box center [336, 90] width 66 height 9
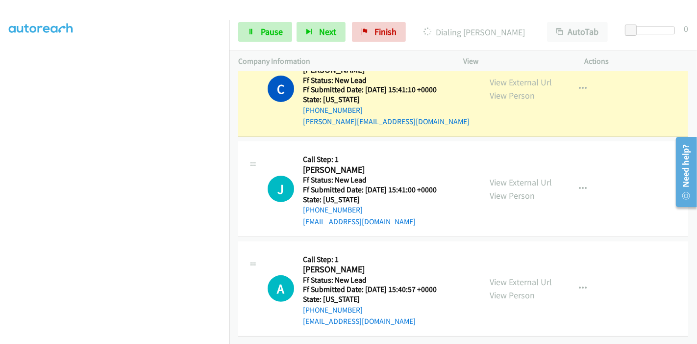
scroll to position [207, 0]
click at [271, 31] on span "Pause" at bounding box center [272, 31] width 22 height 11
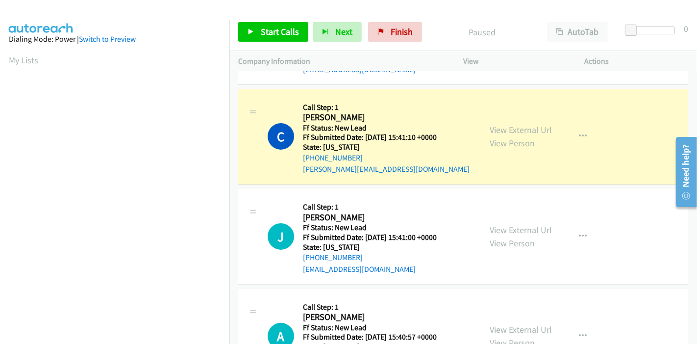
scroll to position [0, 0]
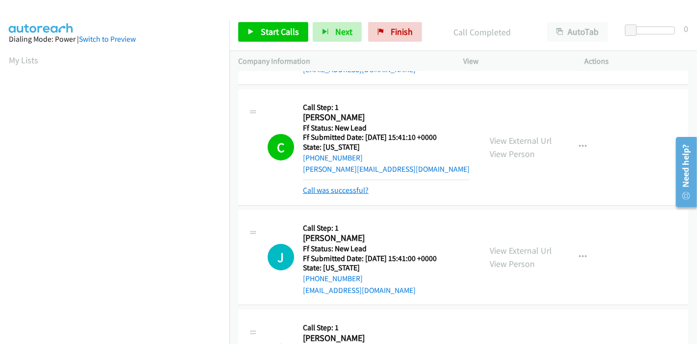
click at [333, 188] on link "Call was successful?" at bounding box center [336, 189] width 66 height 9
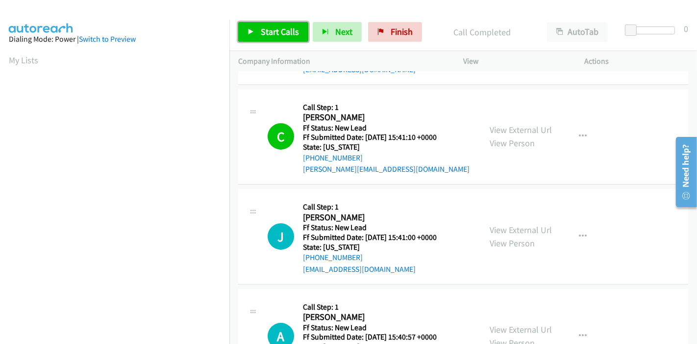
click at [258, 34] on link "Start Calls" at bounding box center [273, 32] width 70 height 20
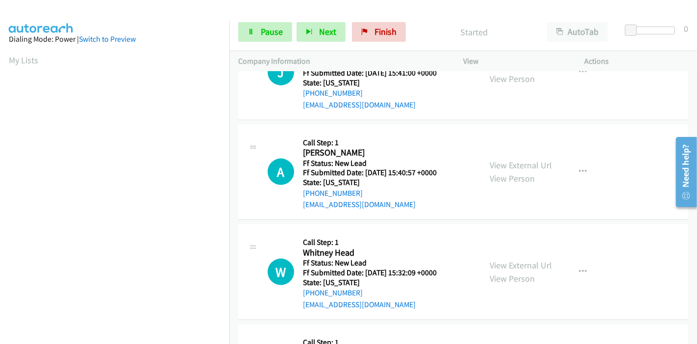
scroll to position [293, 0]
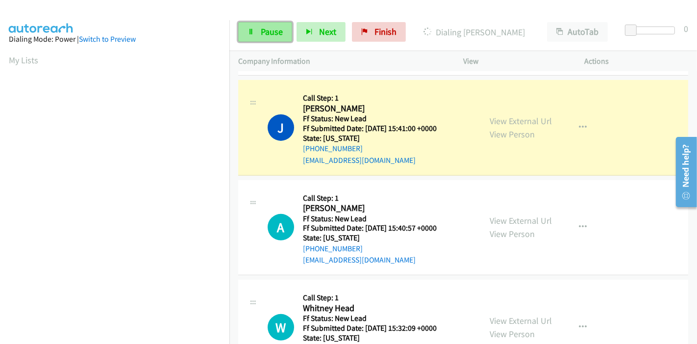
click at [267, 31] on span "Pause" at bounding box center [272, 31] width 22 height 11
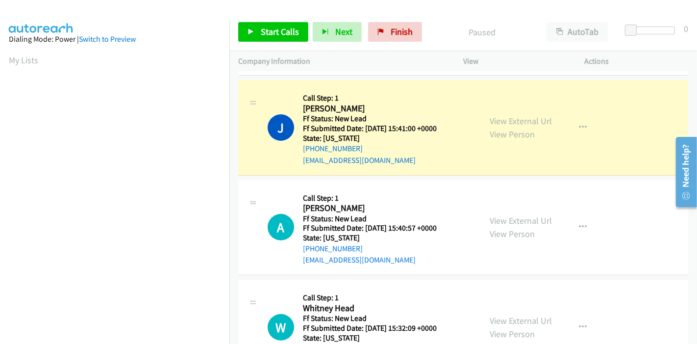
scroll to position [207, 0]
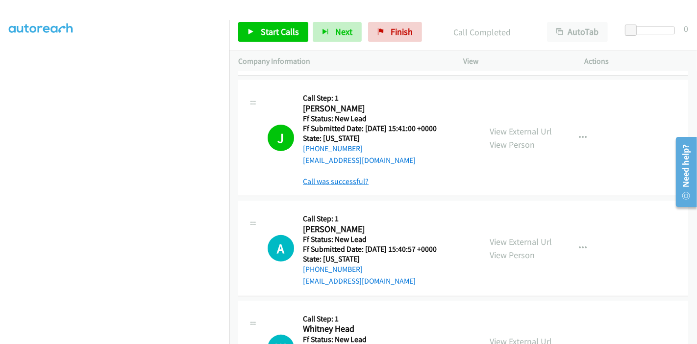
click at [338, 178] on link "Call was successful?" at bounding box center [336, 180] width 66 height 9
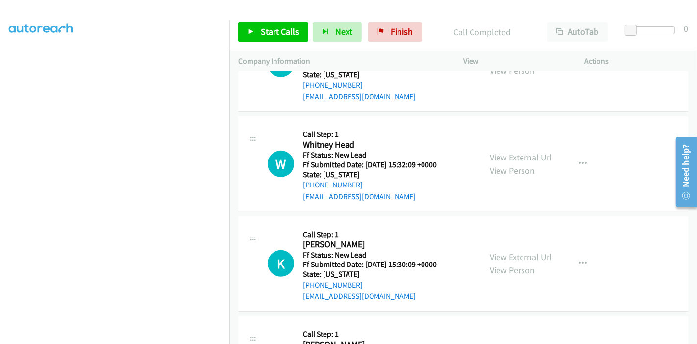
scroll to position [347, 0]
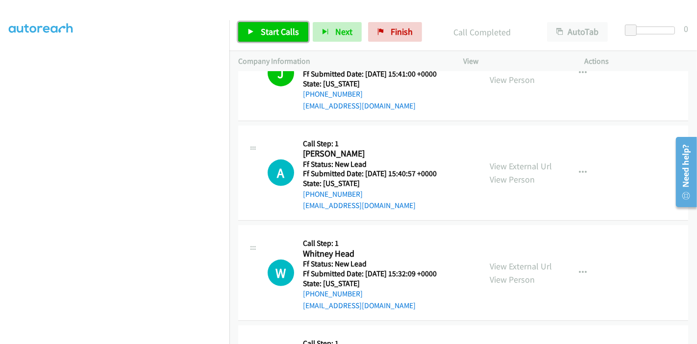
click at [262, 25] on link "Start Calls" at bounding box center [273, 32] width 70 height 20
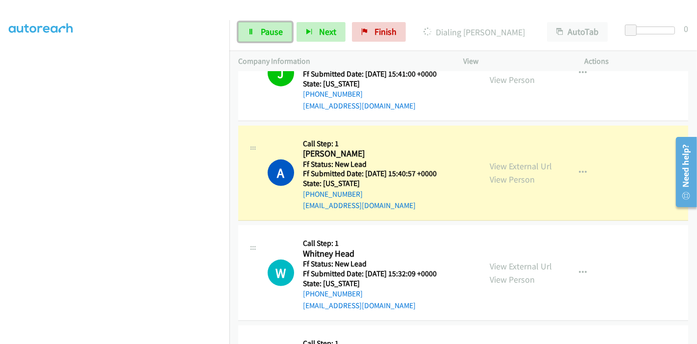
click at [262, 25] on link "Pause" at bounding box center [265, 32] width 54 height 20
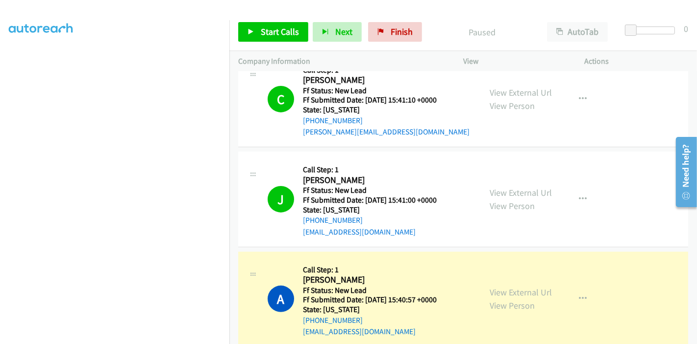
scroll to position [293, 0]
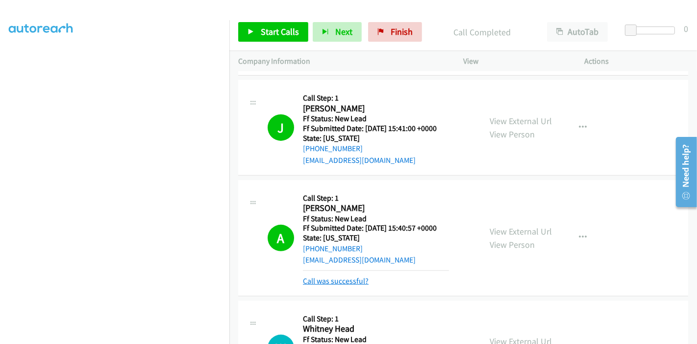
click at [326, 276] on link "Call was successful?" at bounding box center [336, 280] width 66 height 9
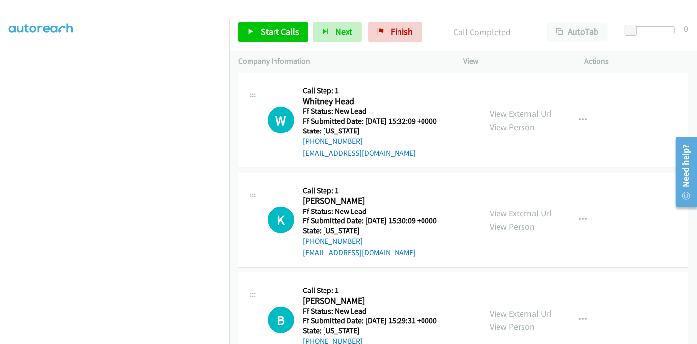
scroll to position [483, 0]
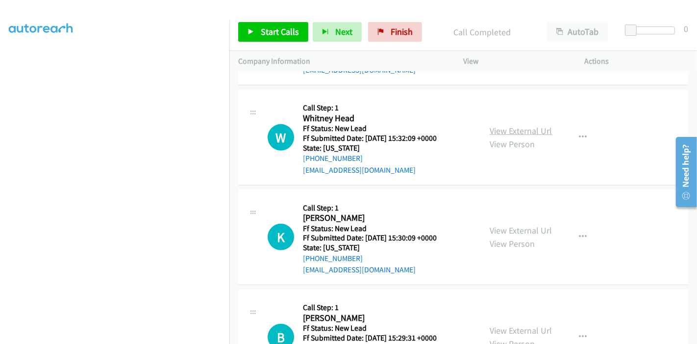
click at [523, 127] on link "View External Url" at bounding box center [521, 130] width 62 height 11
click at [494, 226] on link "View External Url" at bounding box center [521, 229] width 62 height 11
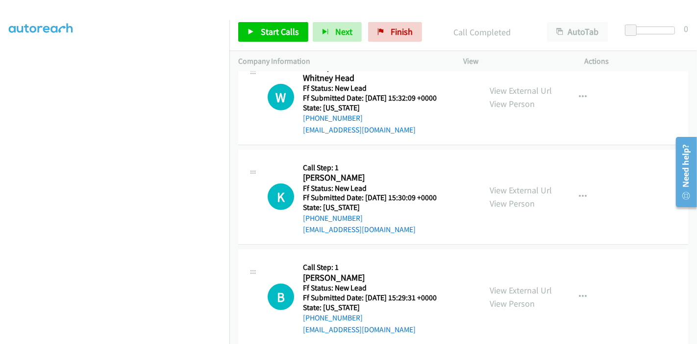
scroll to position [538, 0]
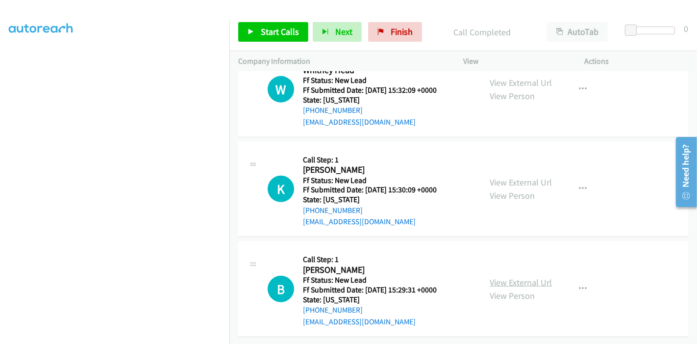
click at [500, 276] on link "View External Url" at bounding box center [521, 281] width 62 height 11
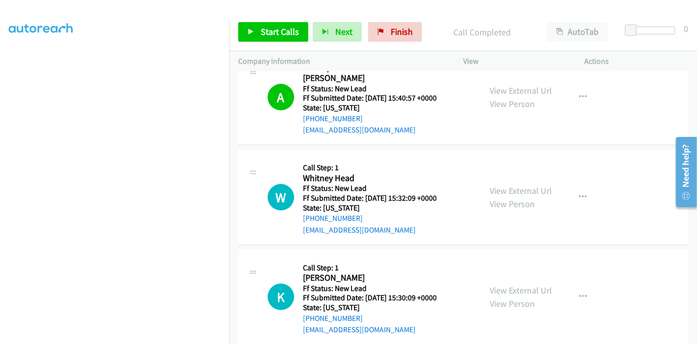
scroll to position [428, 0]
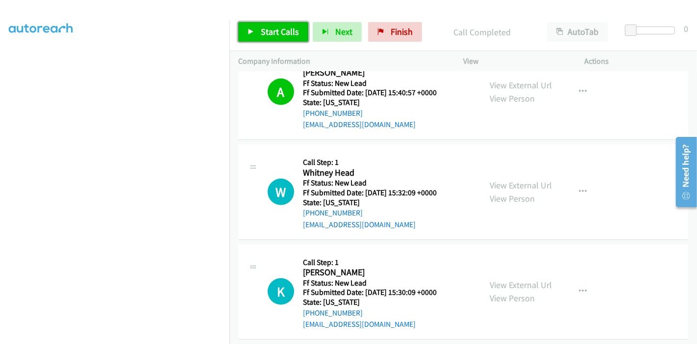
click at [285, 34] on span "Start Calls" at bounding box center [280, 31] width 38 height 11
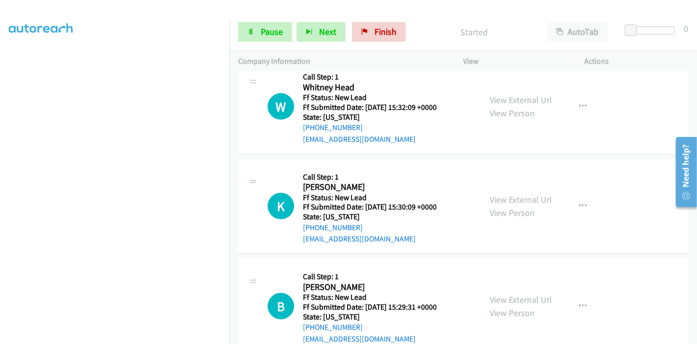
scroll to position [519, 0]
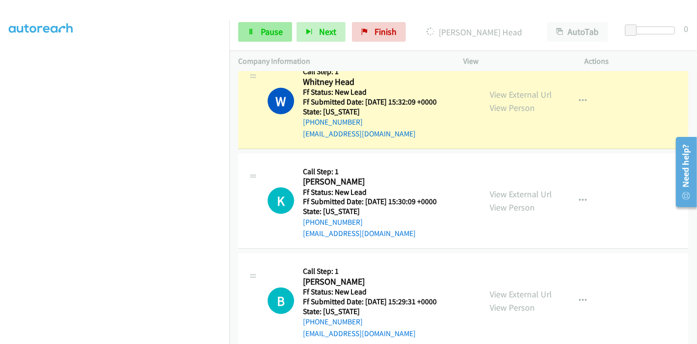
drag, startPoint x: 247, startPoint y: 45, endPoint x: 250, endPoint y: 39, distance: 6.7
click at [247, 45] on div "Start Calls Pause Next Finish Dialing Whitney Head AutoTab AutoTab 0" at bounding box center [463, 32] width 468 height 38
click at [252, 37] on link "Pause" at bounding box center [265, 32] width 54 height 20
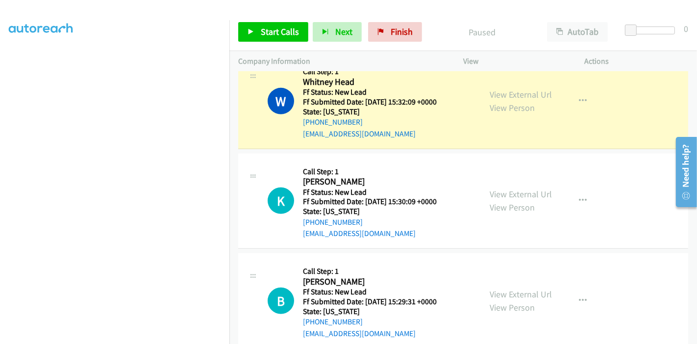
scroll to position [465, 0]
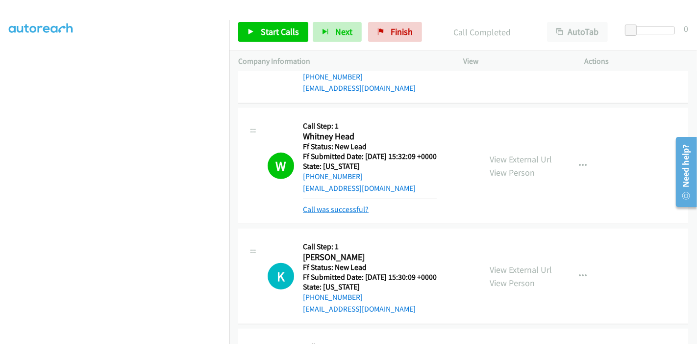
click at [344, 210] on link "Call was successful?" at bounding box center [336, 208] width 66 height 9
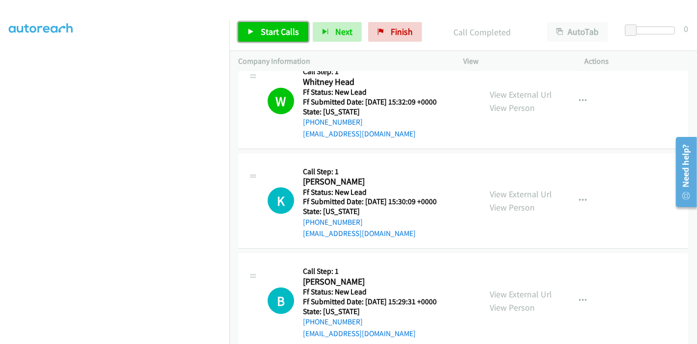
click at [263, 38] on link "Start Calls" at bounding box center [273, 32] width 70 height 20
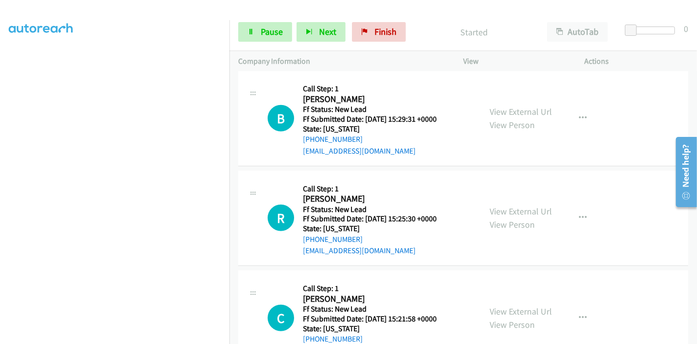
scroll to position [737, 0]
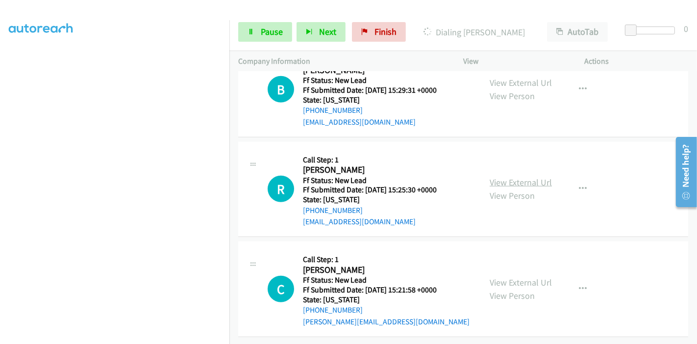
click at [492, 176] on link "View External Url" at bounding box center [521, 181] width 62 height 11
click at [504, 277] on link "View External Url" at bounding box center [521, 281] width 62 height 11
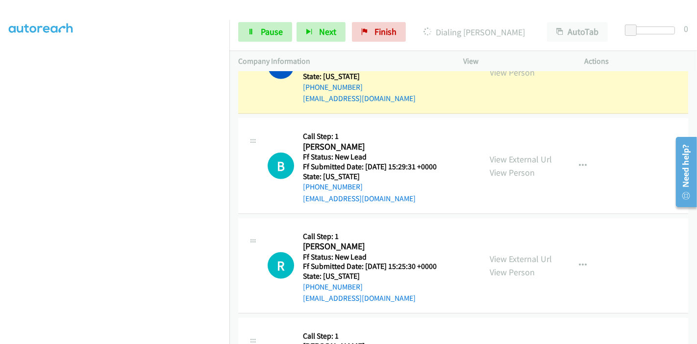
scroll to position [573, 0]
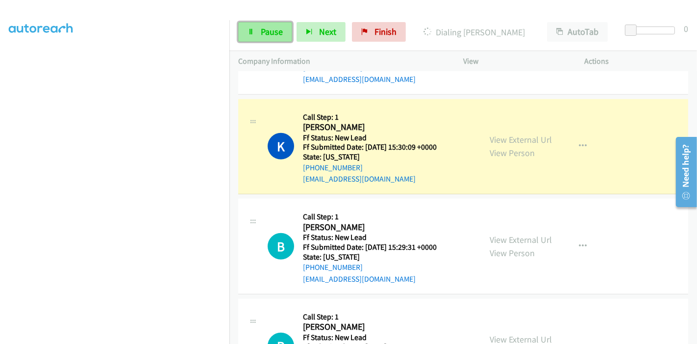
click at [263, 32] on span "Pause" at bounding box center [272, 31] width 22 height 11
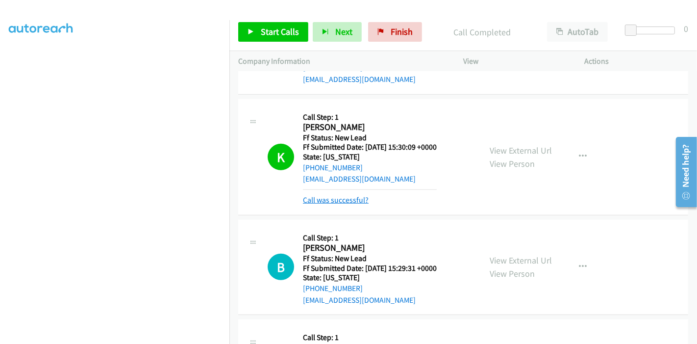
click at [351, 197] on link "Call was successful?" at bounding box center [336, 199] width 66 height 9
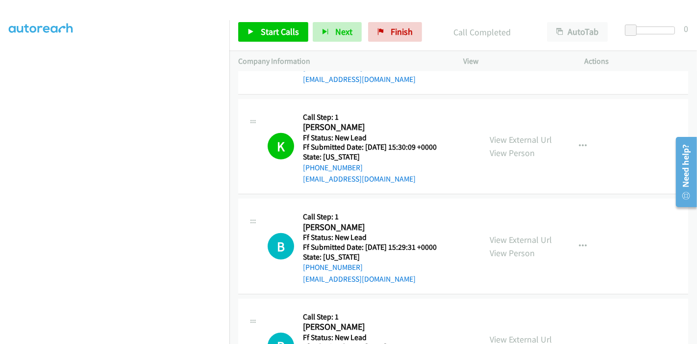
scroll to position [682, 0]
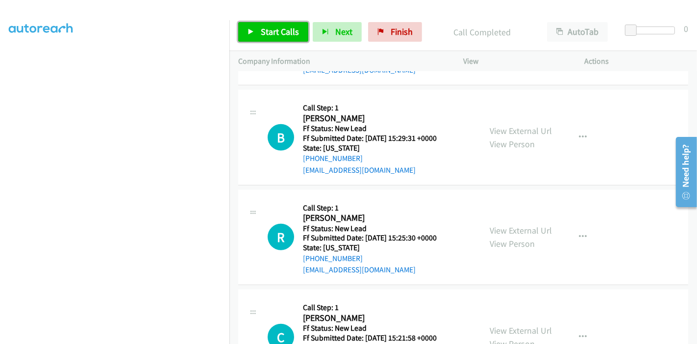
drag, startPoint x: 261, startPoint y: 27, endPoint x: 285, endPoint y: 47, distance: 31.4
click at [261, 27] on span "Start Calls" at bounding box center [280, 31] width 38 height 11
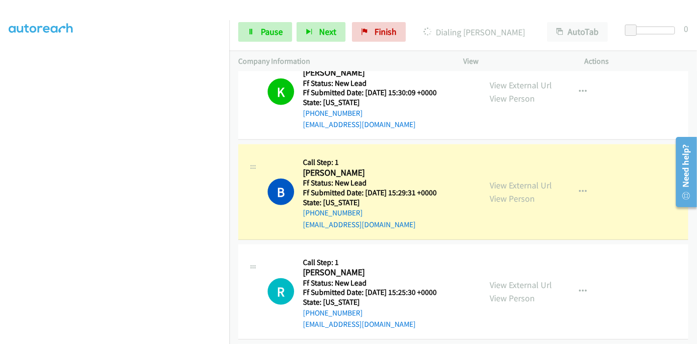
scroll to position [0, 0]
click at [264, 31] on span "Pause" at bounding box center [272, 31] width 22 height 11
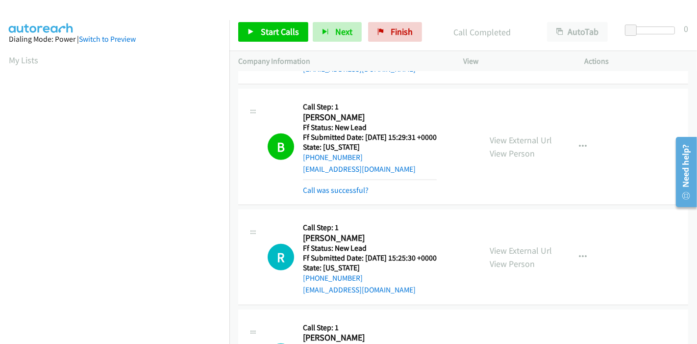
scroll to position [737, 0]
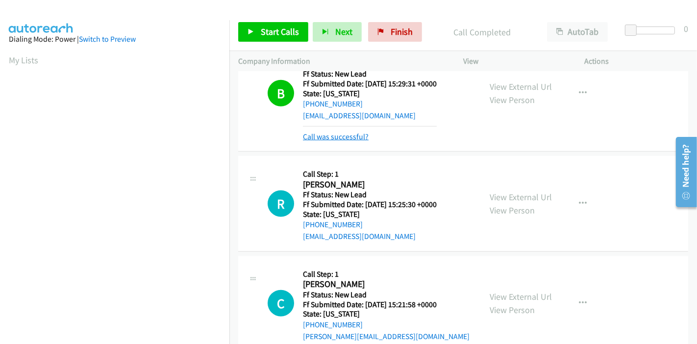
click at [342, 136] on link "Call was successful?" at bounding box center [336, 136] width 66 height 9
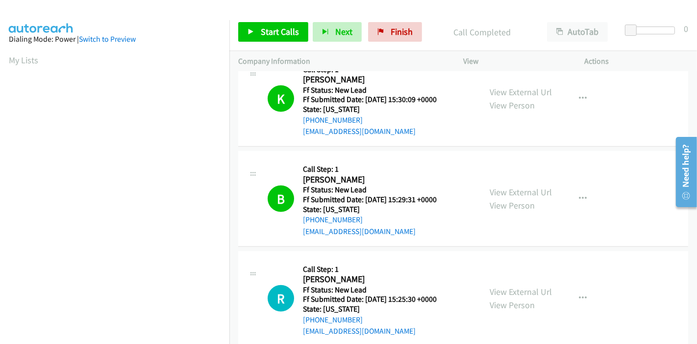
scroll to position [618, 0]
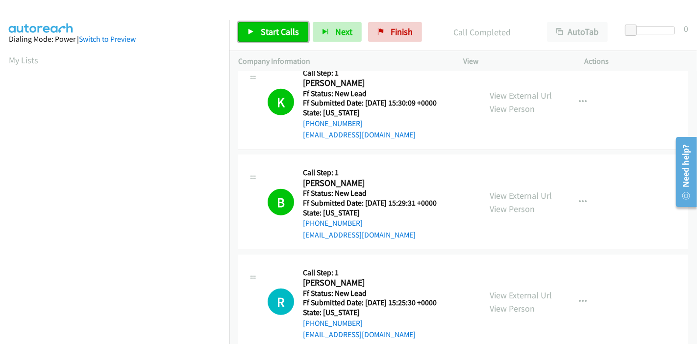
click at [261, 34] on span "Start Calls" at bounding box center [280, 31] width 38 height 11
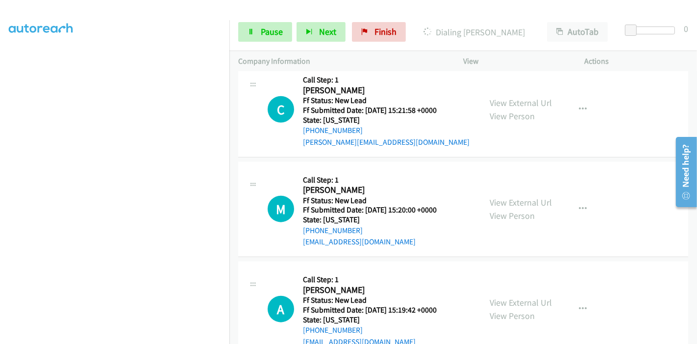
scroll to position [927, 0]
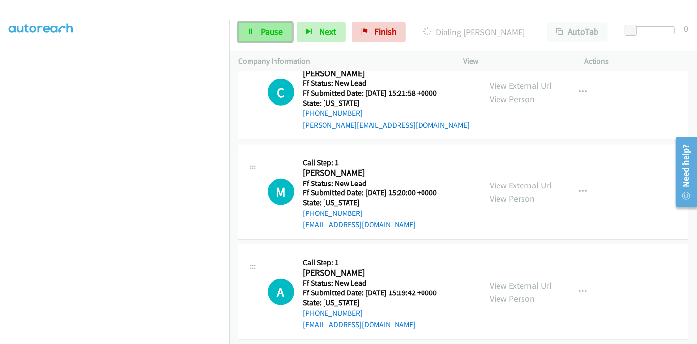
click at [265, 34] on span "Pause" at bounding box center [272, 31] width 22 height 11
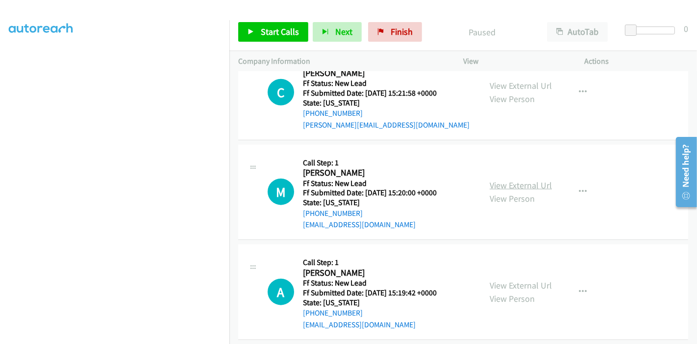
click at [507, 179] on link "View External Url" at bounding box center [521, 184] width 62 height 11
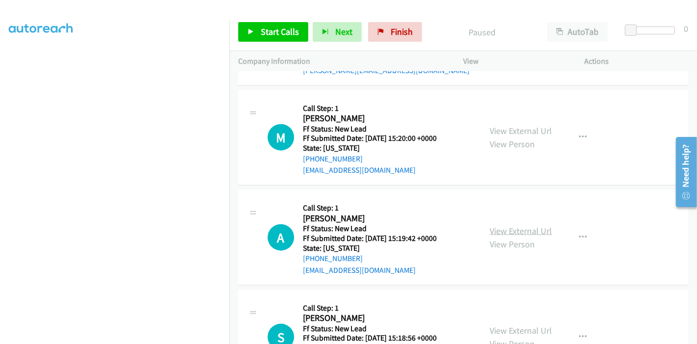
click at [496, 225] on link "View External Url" at bounding box center [521, 230] width 62 height 11
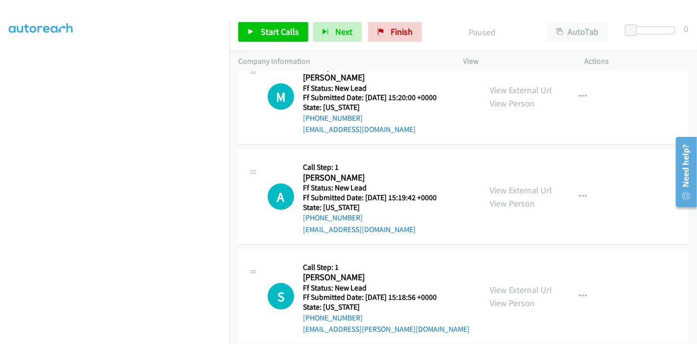
scroll to position [1036, 0]
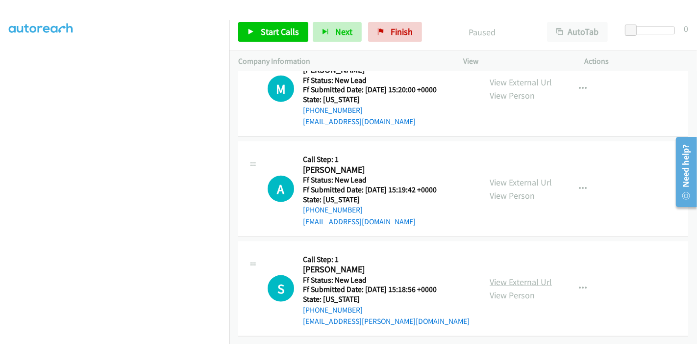
click at [504, 276] on link "View External Url" at bounding box center [521, 281] width 62 height 11
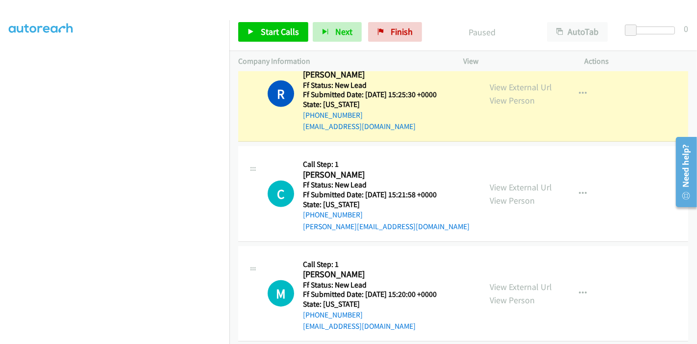
scroll to position [763, 0]
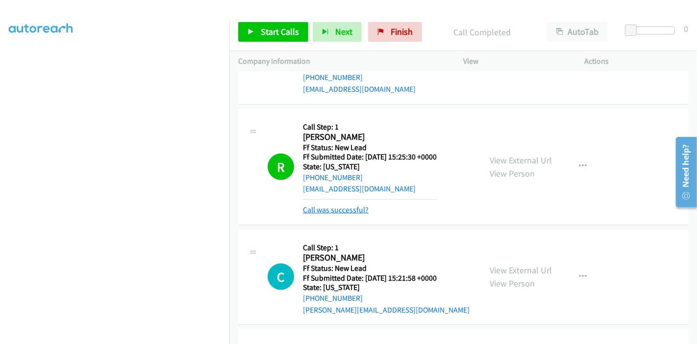
click at [336, 211] on link "Call was successful?" at bounding box center [336, 209] width 66 height 9
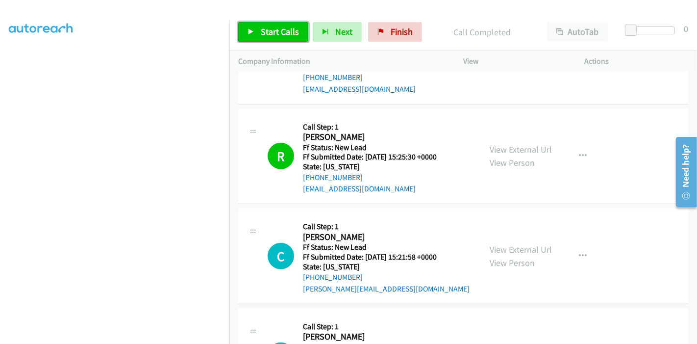
click at [263, 27] on span "Start Calls" at bounding box center [280, 31] width 38 height 11
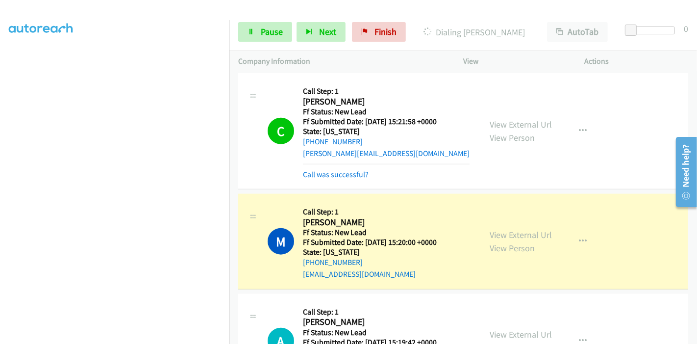
scroll to position [893, 0]
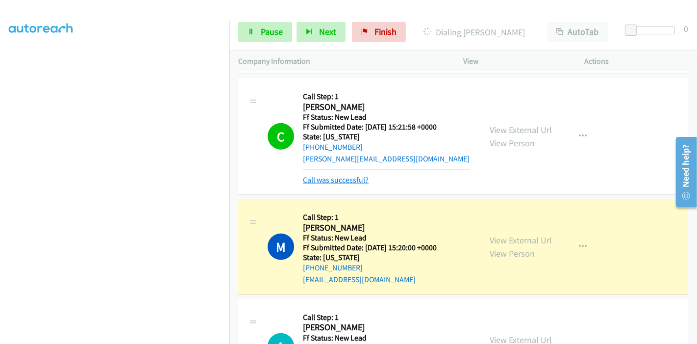
click at [320, 177] on link "Call was successful?" at bounding box center [336, 179] width 66 height 9
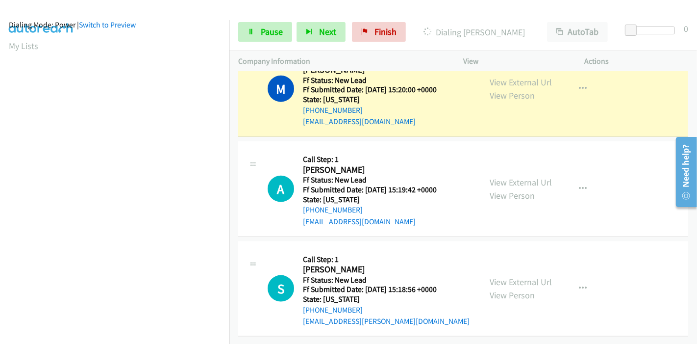
scroll to position [0, 0]
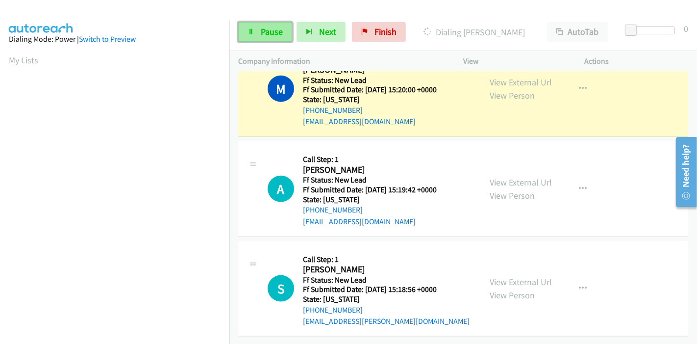
click at [251, 35] on link "Pause" at bounding box center [265, 32] width 54 height 20
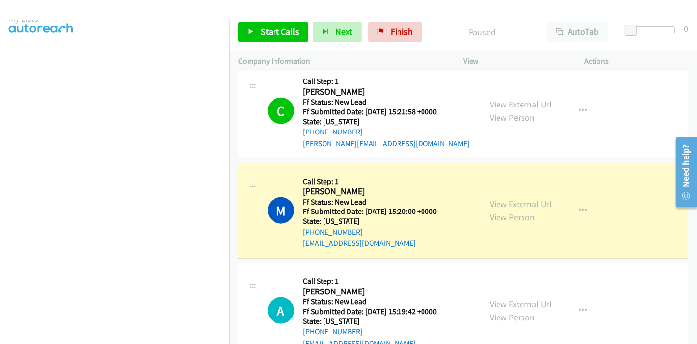
scroll to position [57, 0]
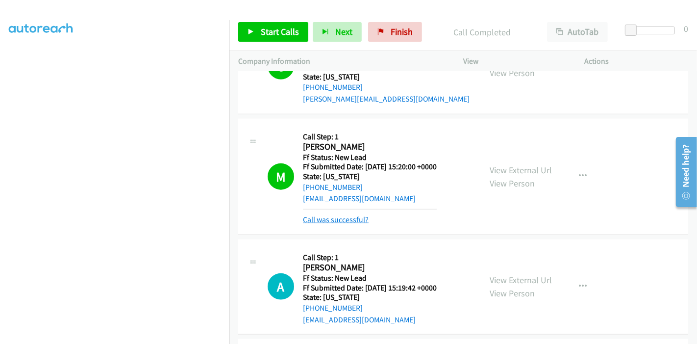
click at [326, 215] on link "Call was successful?" at bounding box center [336, 219] width 66 height 9
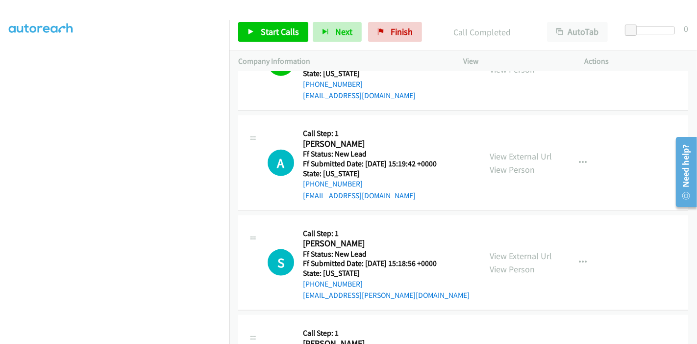
scroll to position [1007, 0]
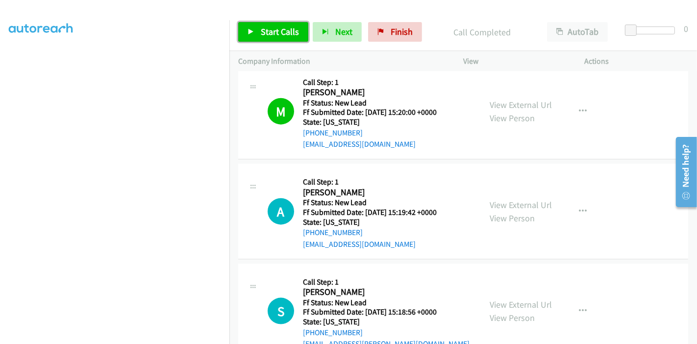
click at [270, 24] on link "Start Calls" at bounding box center [273, 32] width 70 height 20
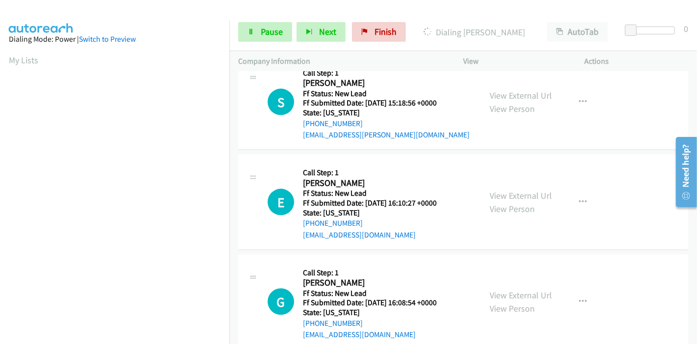
scroll to position [1107, 0]
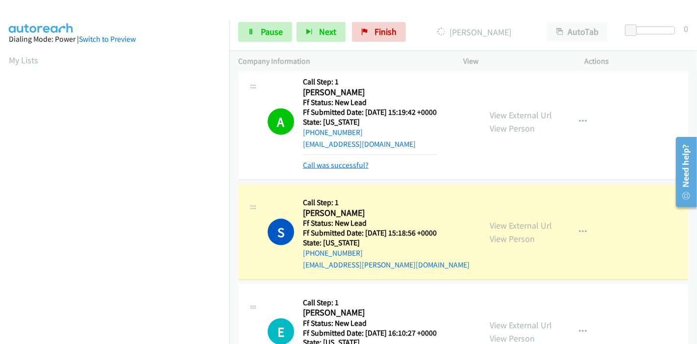
click at [338, 166] on link "Call was successful?" at bounding box center [336, 164] width 66 height 9
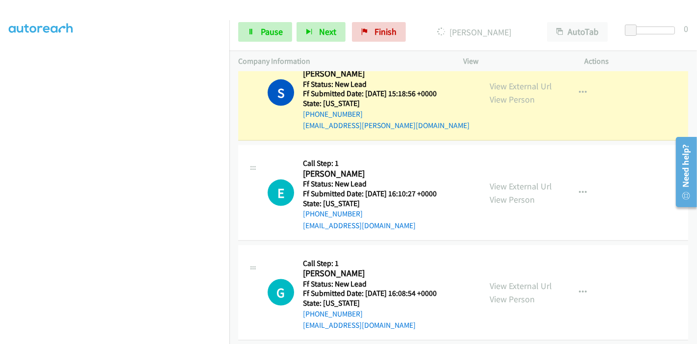
scroll to position [1216, 0]
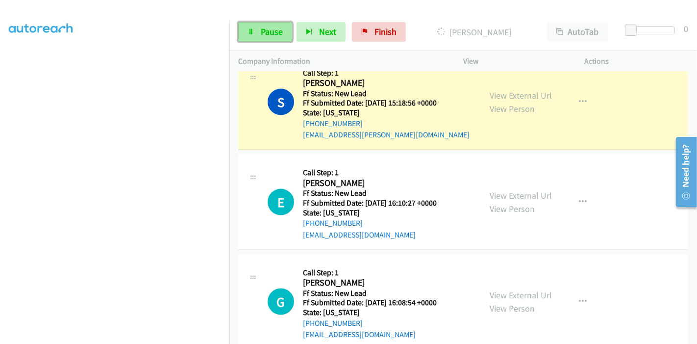
click at [267, 33] on span "Pause" at bounding box center [272, 31] width 22 height 11
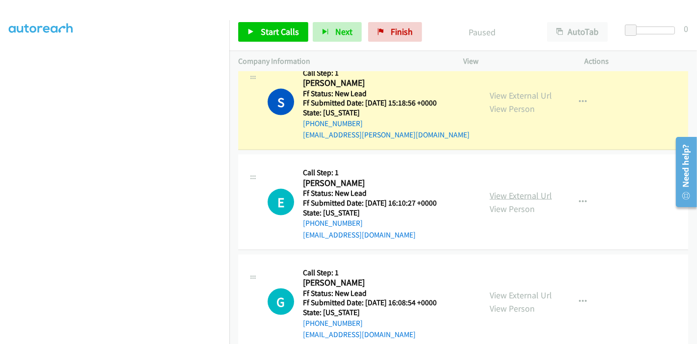
click at [497, 194] on link "View External Url" at bounding box center [521, 195] width 62 height 11
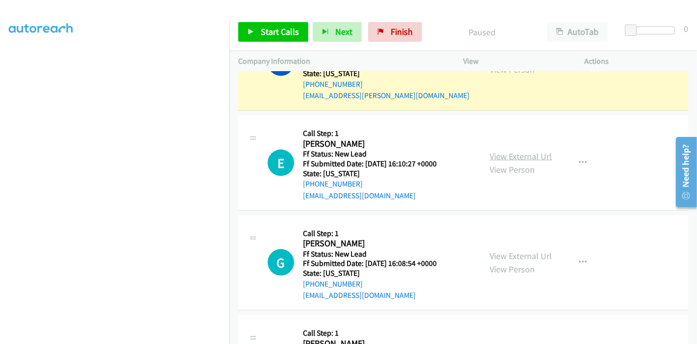
scroll to position [1270, 0]
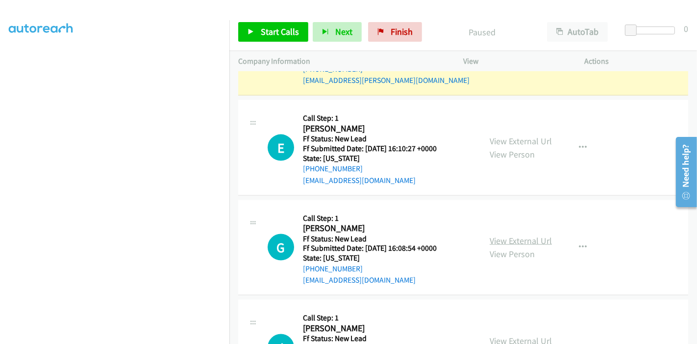
click at [495, 238] on link "View External Url" at bounding box center [521, 240] width 62 height 11
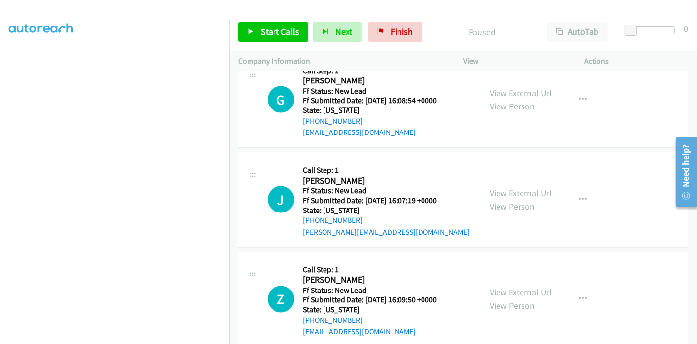
scroll to position [1434, 0]
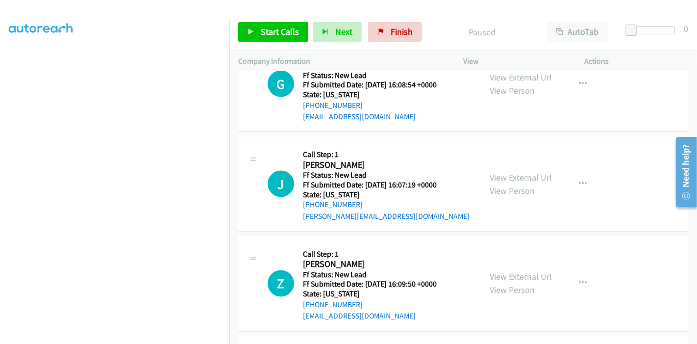
click at [498, 171] on div "View External Url View Person" at bounding box center [521, 184] width 62 height 26
click at [500, 176] on link "View External Url" at bounding box center [521, 177] width 62 height 11
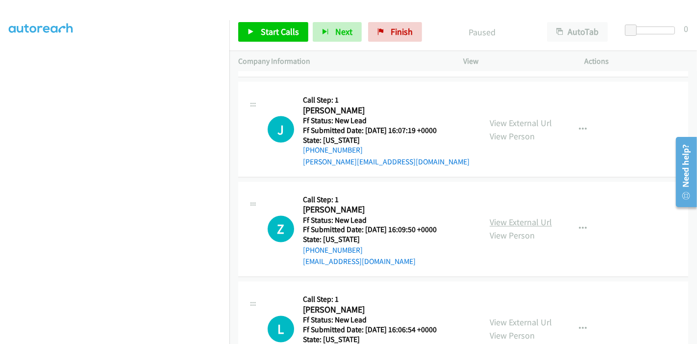
scroll to position [1533, 0]
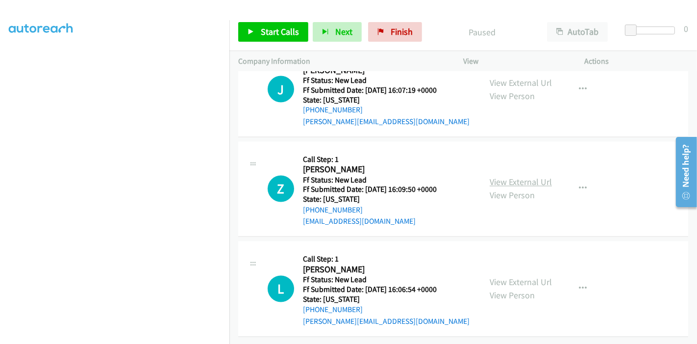
click at [519, 176] on link "View External Url" at bounding box center [521, 181] width 62 height 11
click at [495, 276] on link "View External Url" at bounding box center [521, 281] width 62 height 11
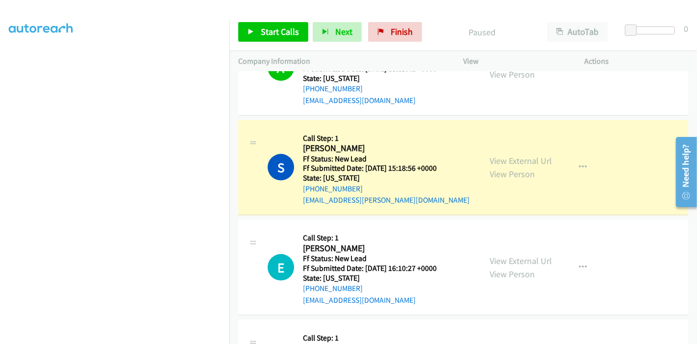
scroll to position [207, 0]
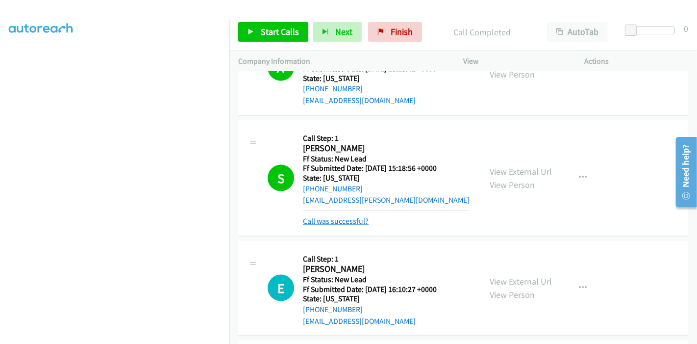
click at [366, 219] on link "Call was successful?" at bounding box center [336, 220] width 66 height 9
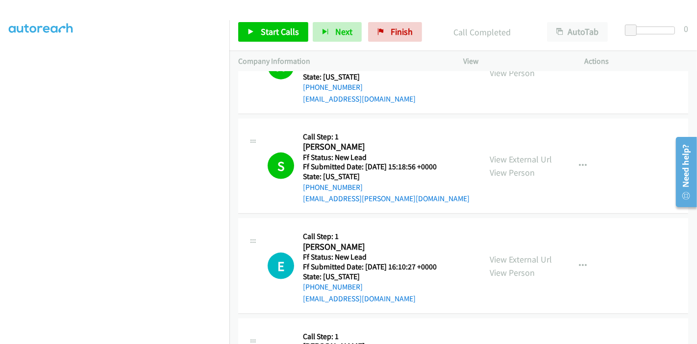
scroll to position [1261, 0]
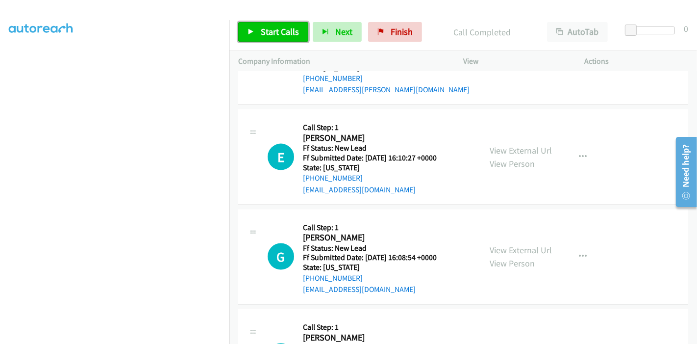
click at [263, 35] on span "Start Calls" at bounding box center [280, 31] width 38 height 11
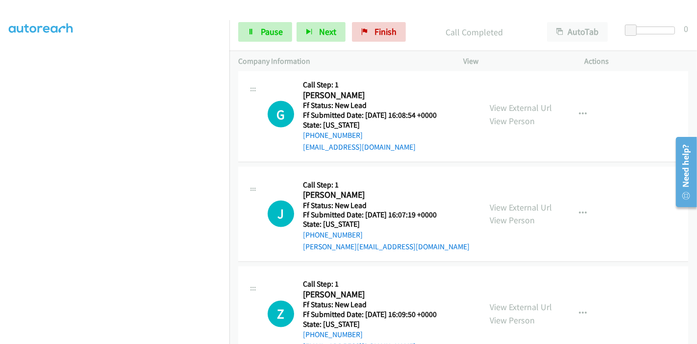
scroll to position [1370, 0]
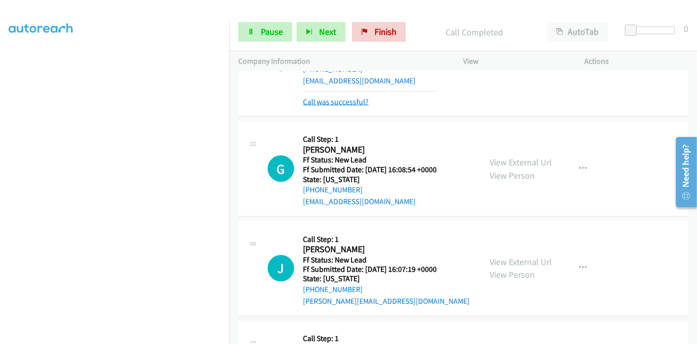
click at [350, 103] on link "Call was successful?" at bounding box center [336, 101] width 66 height 9
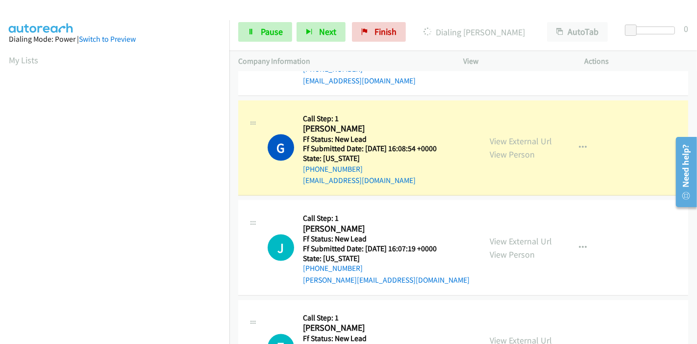
scroll to position [207, 0]
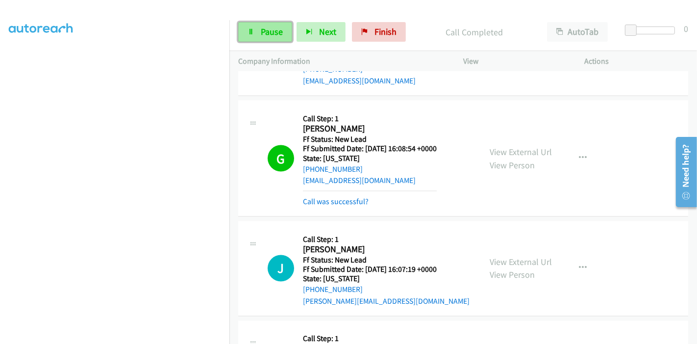
click at [257, 26] on link "Pause" at bounding box center [265, 32] width 54 height 20
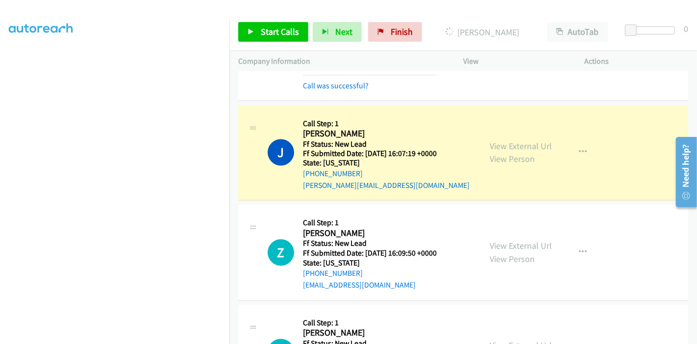
scroll to position [1424, 0]
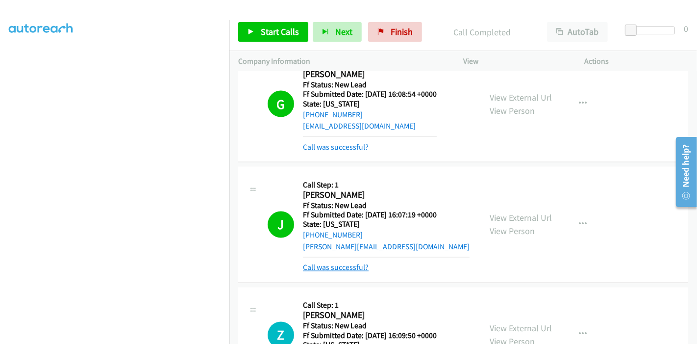
click at [336, 264] on link "Call was successful?" at bounding box center [336, 267] width 66 height 9
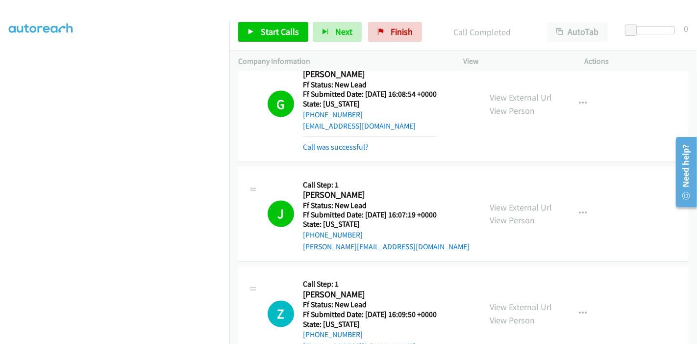
scroll to position [1370, 0]
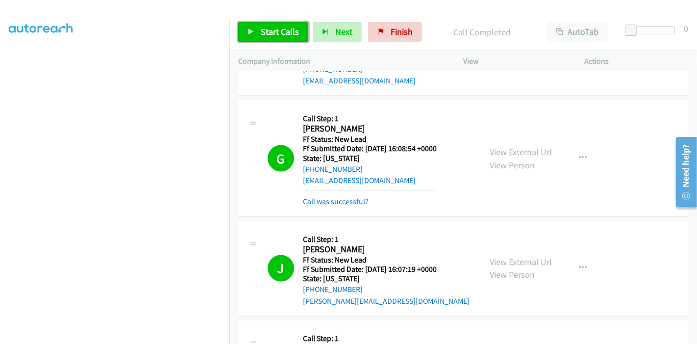
click at [267, 32] on span "Start Calls" at bounding box center [280, 31] width 38 height 11
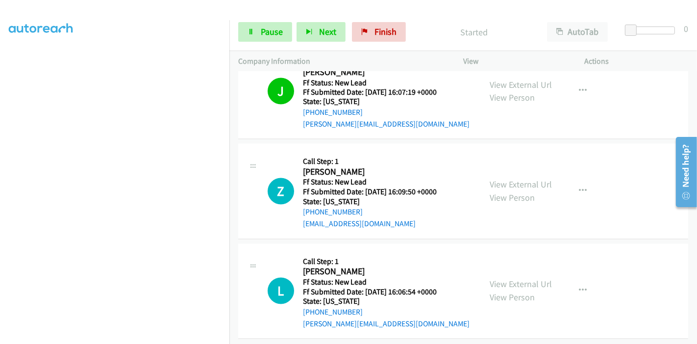
scroll to position [1554, 0]
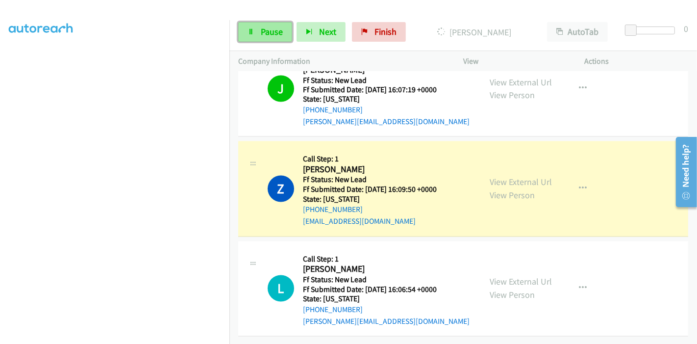
click at [257, 27] on link "Pause" at bounding box center [265, 32] width 54 height 20
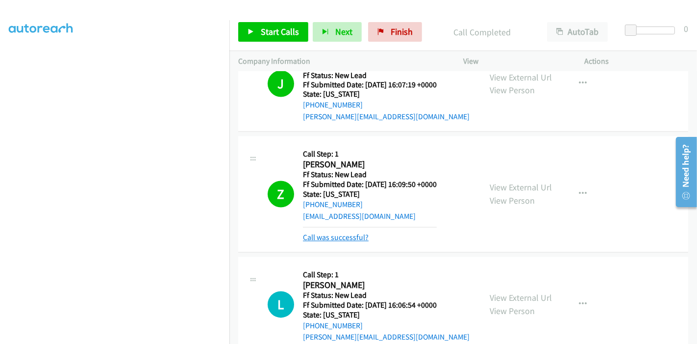
click at [329, 234] on link "Call was successful?" at bounding box center [336, 237] width 66 height 9
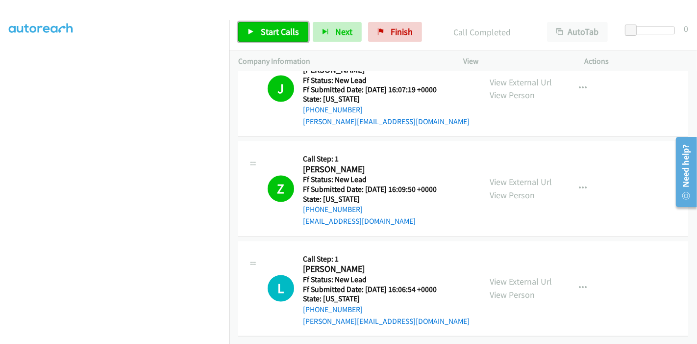
click at [265, 33] on span "Start Calls" at bounding box center [280, 31] width 38 height 11
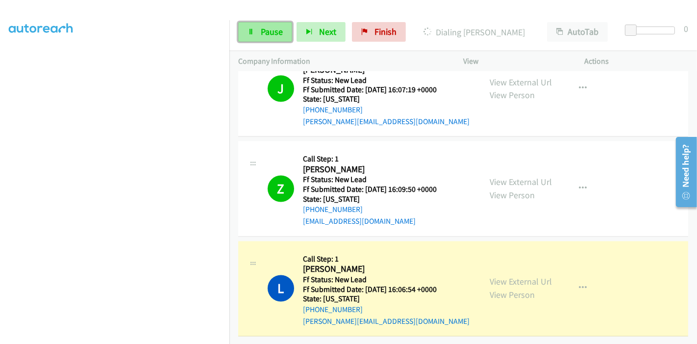
click at [269, 33] on span "Pause" at bounding box center [272, 31] width 22 height 11
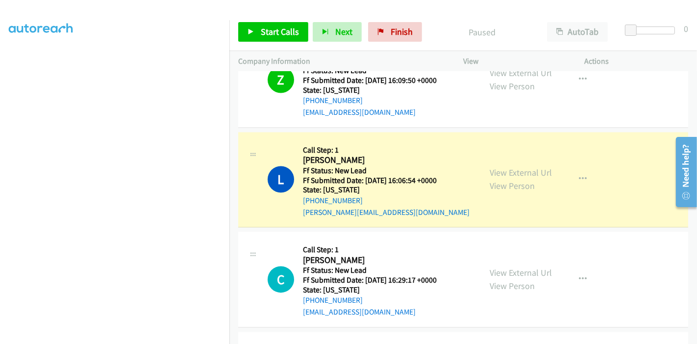
scroll to position [1663, 0]
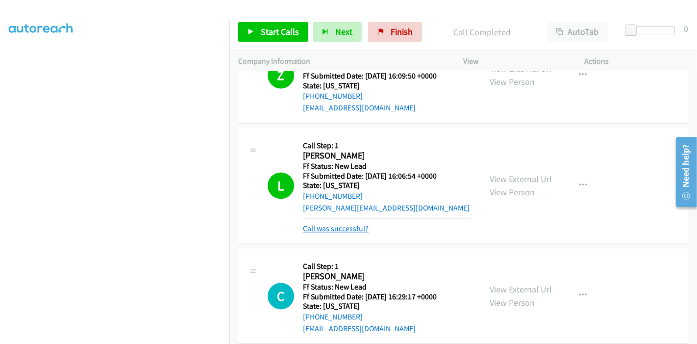
click at [320, 229] on link "Call was successful?" at bounding box center [336, 227] width 66 height 9
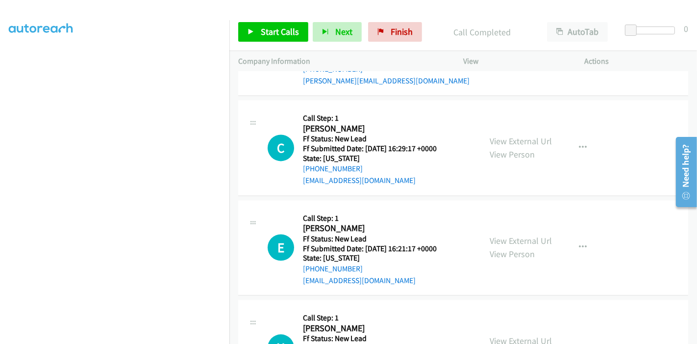
scroll to position [1671, 0]
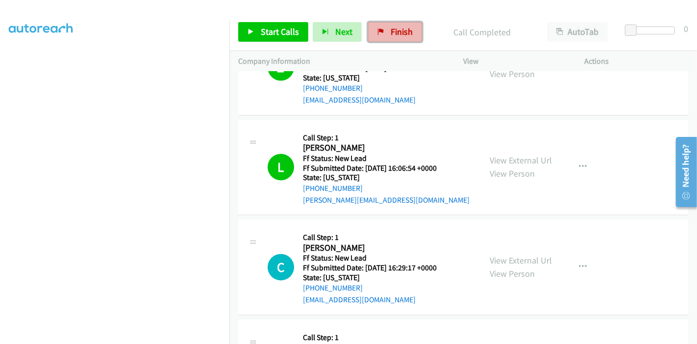
click at [395, 32] on span "Finish" at bounding box center [402, 31] width 22 height 11
